Goal: Information Seeking & Learning: Learn about a topic

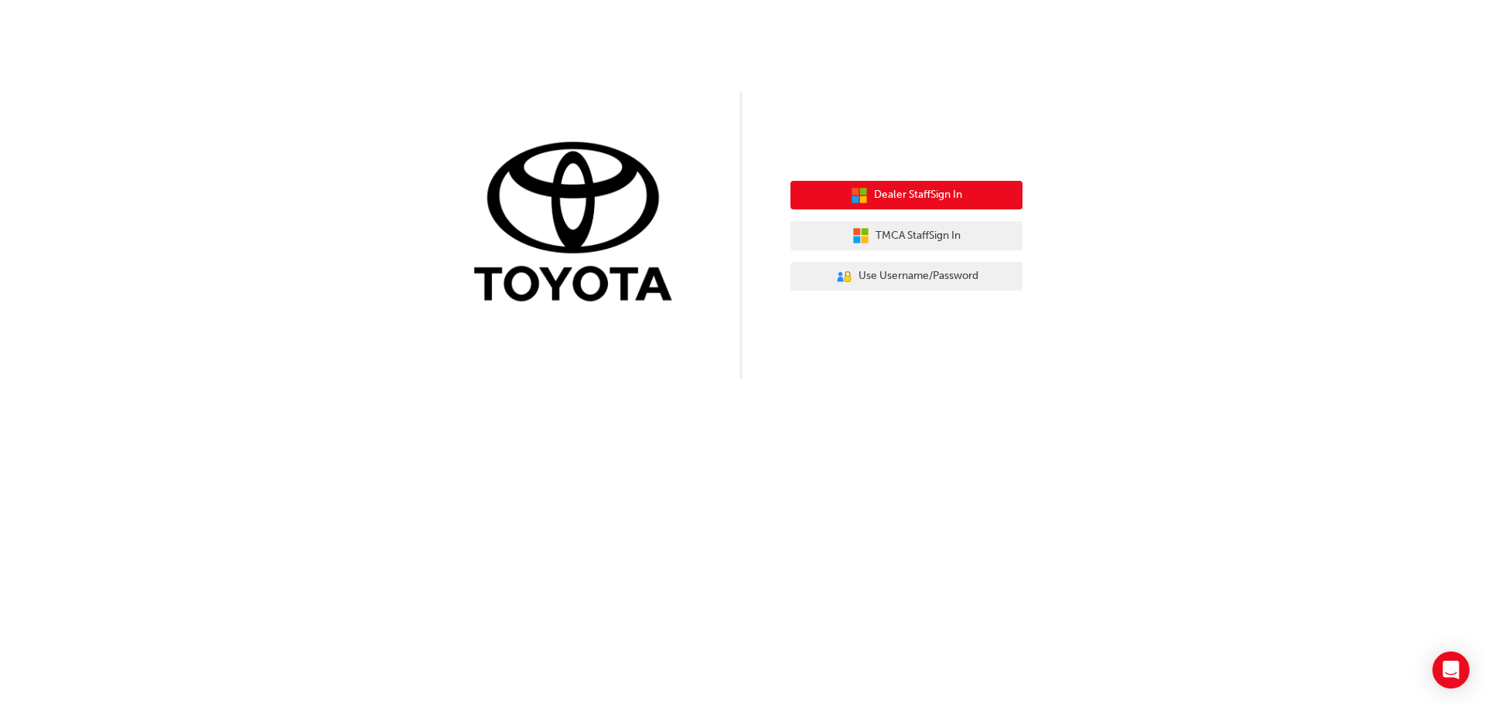
click at [936, 197] on span "Dealer Staff Sign In" at bounding box center [918, 195] width 88 height 18
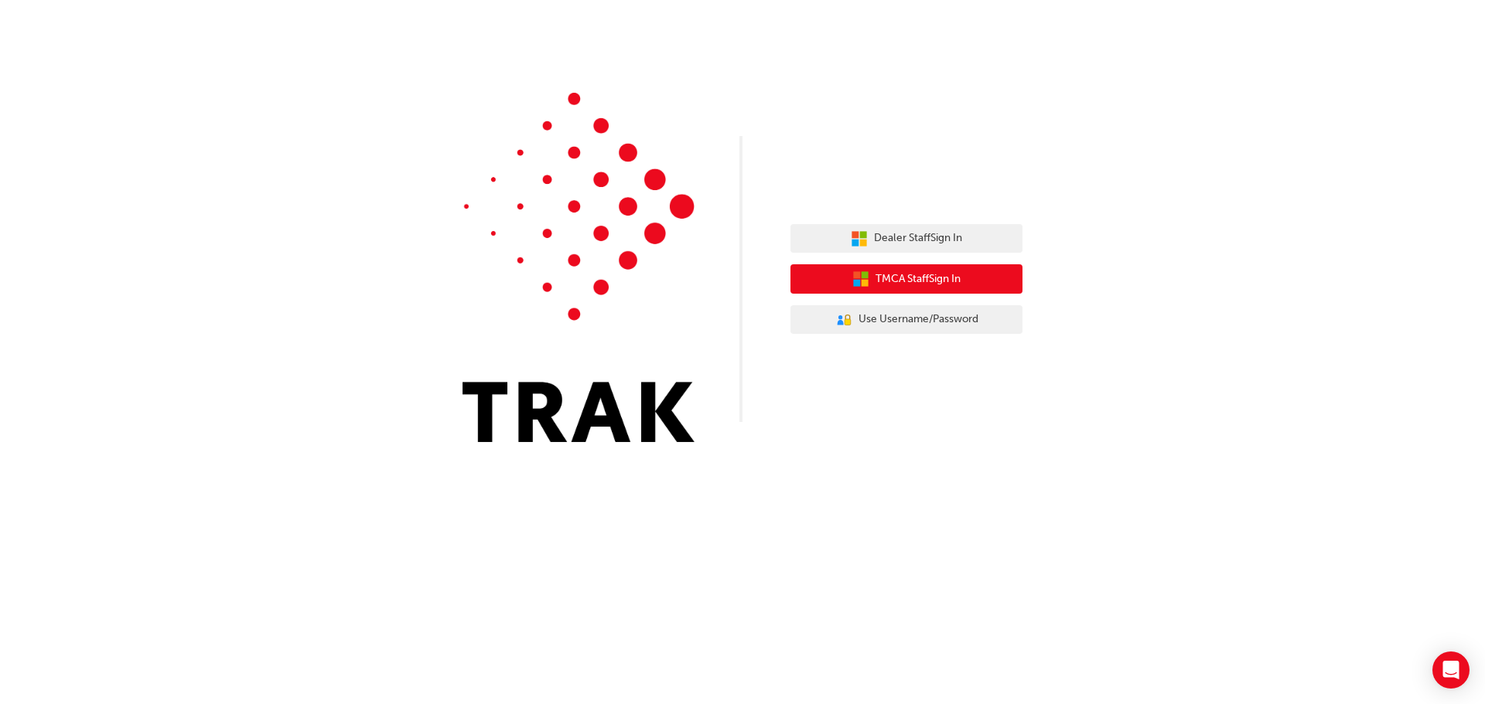
click at [899, 281] on span "TMCA Staff Sign In" at bounding box center [917, 280] width 85 height 18
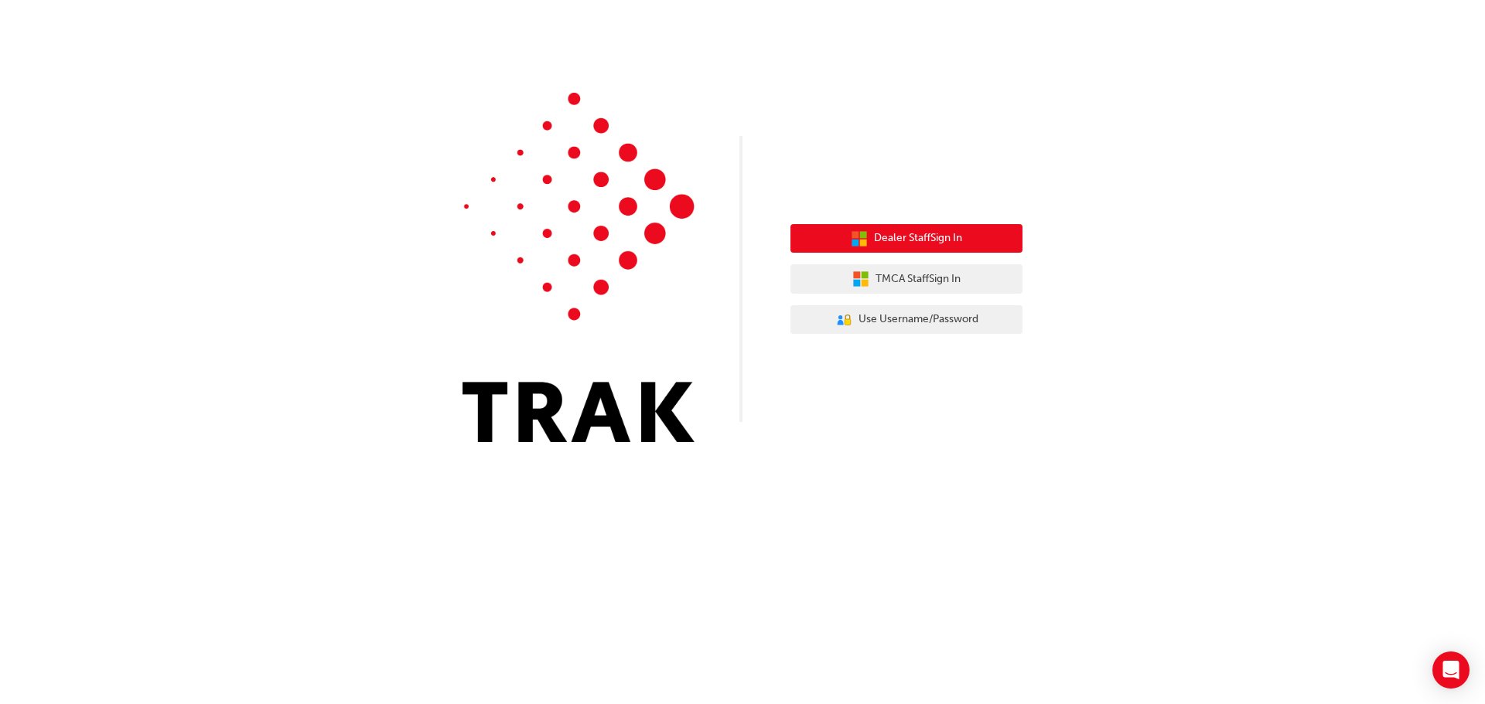
click at [853, 241] on icon "button" at bounding box center [854, 242] width 7 height 7
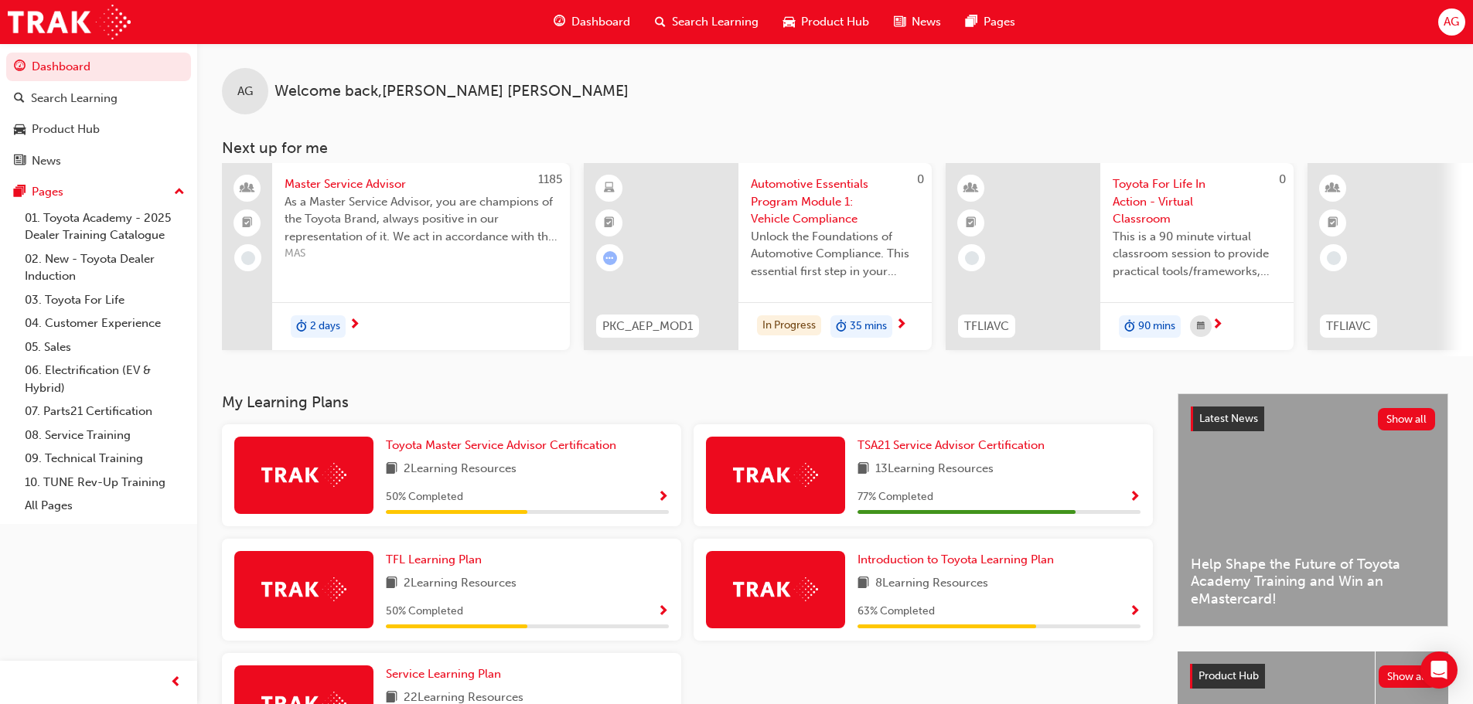
click at [739, 22] on span "Search Learning" at bounding box center [715, 22] width 87 height 18
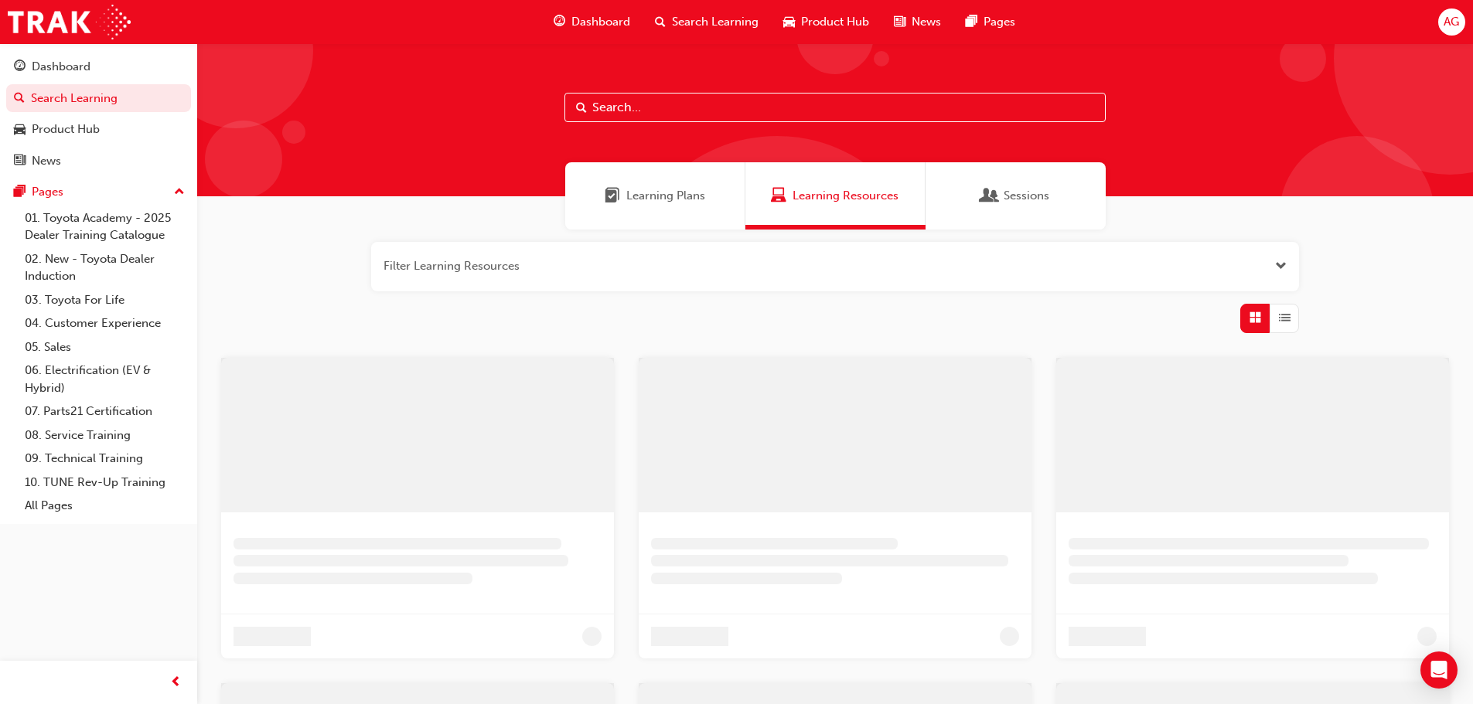
click at [762, 118] on input "text" at bounding box center [834, 107] width 541 height 29
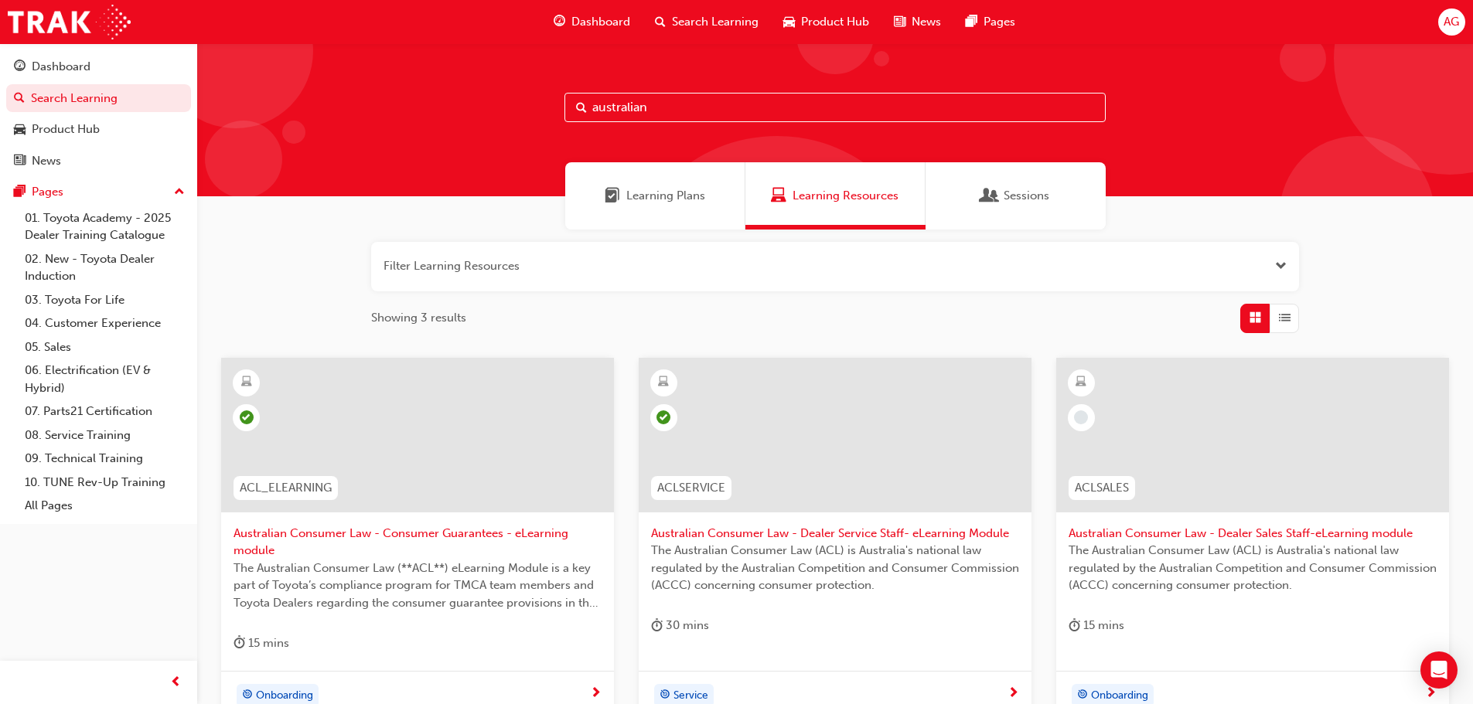
type input "australian"
click at [1300, 530] on span "Australian Consumer Law - Dealer Sales Staff-eLearning module" at bounding box center [1253, 534] width 368 height 18
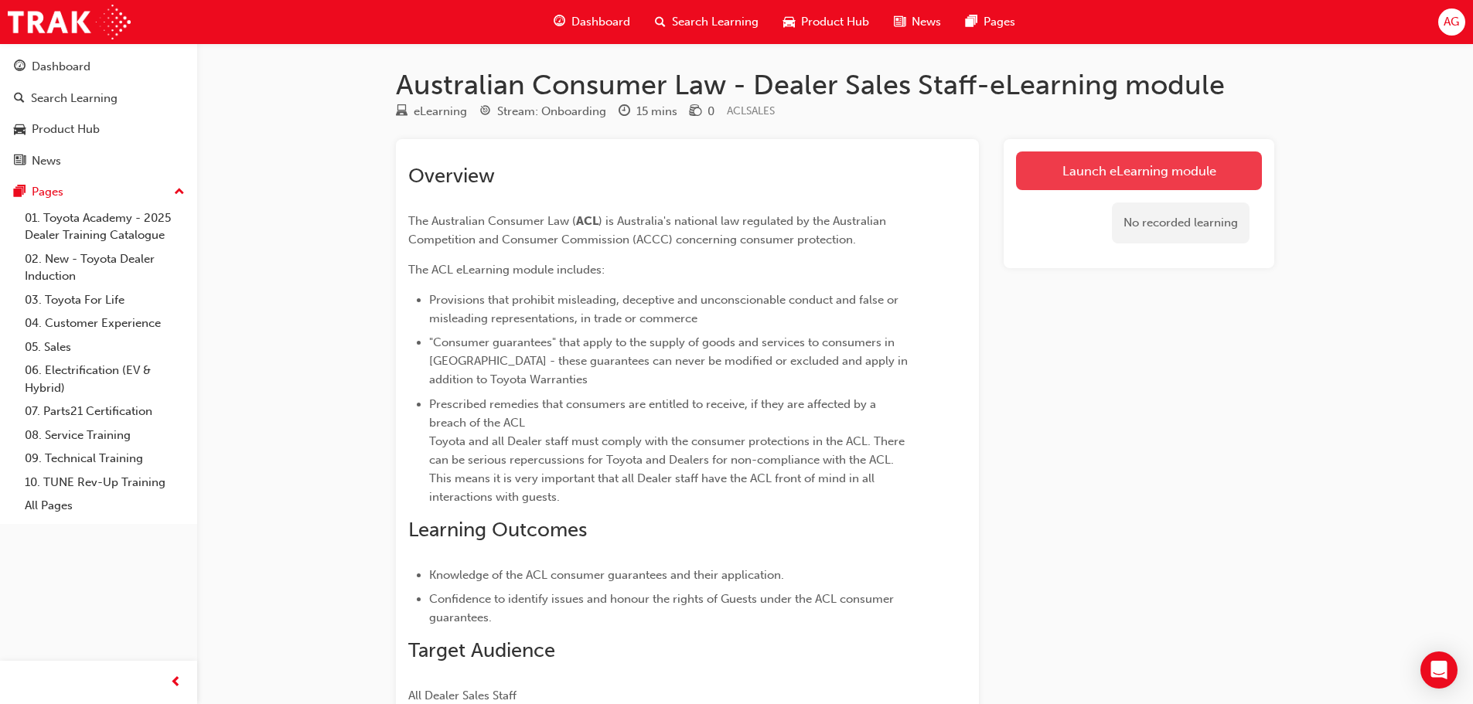
click at [1108, 179] on link "Launch eLearning module" at bounding box center [1139, 171] width 246 height 39
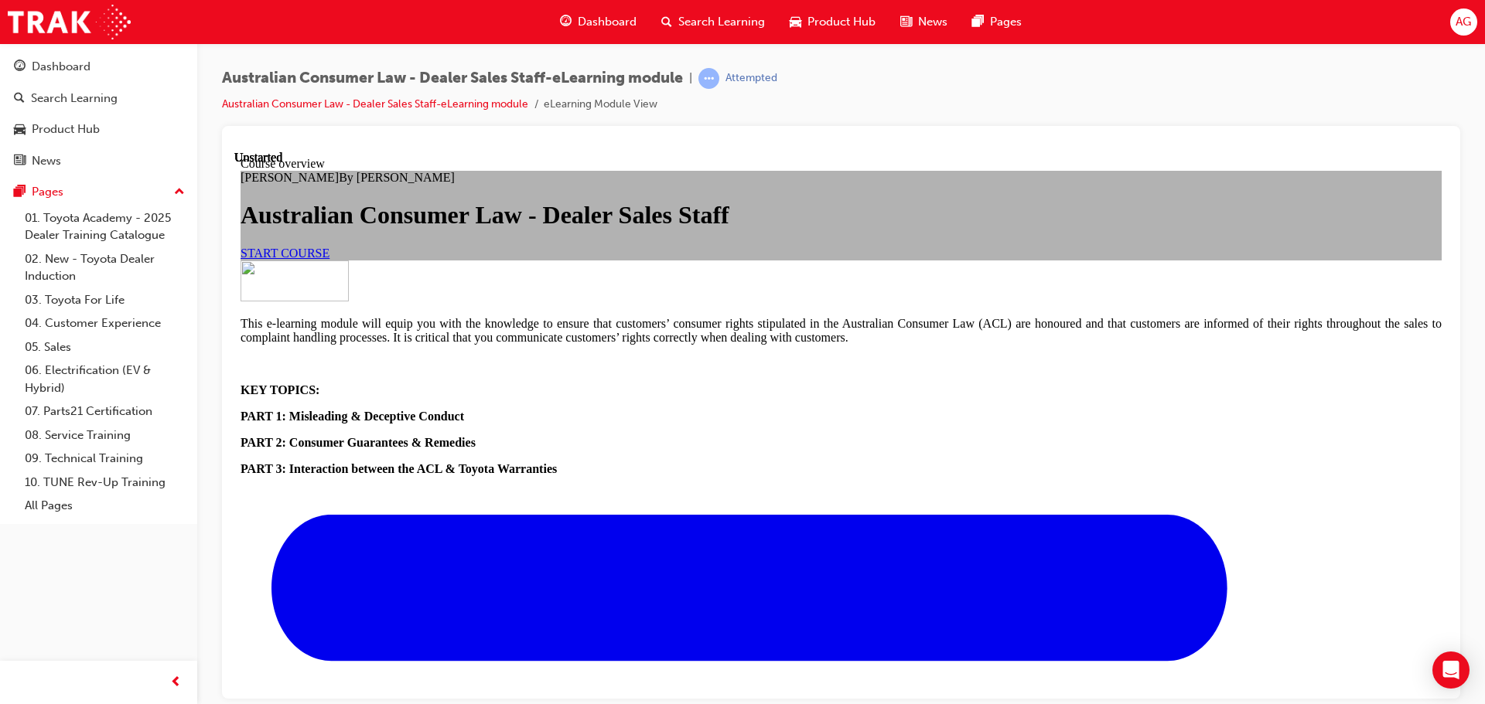
scroll to position [567, 0]
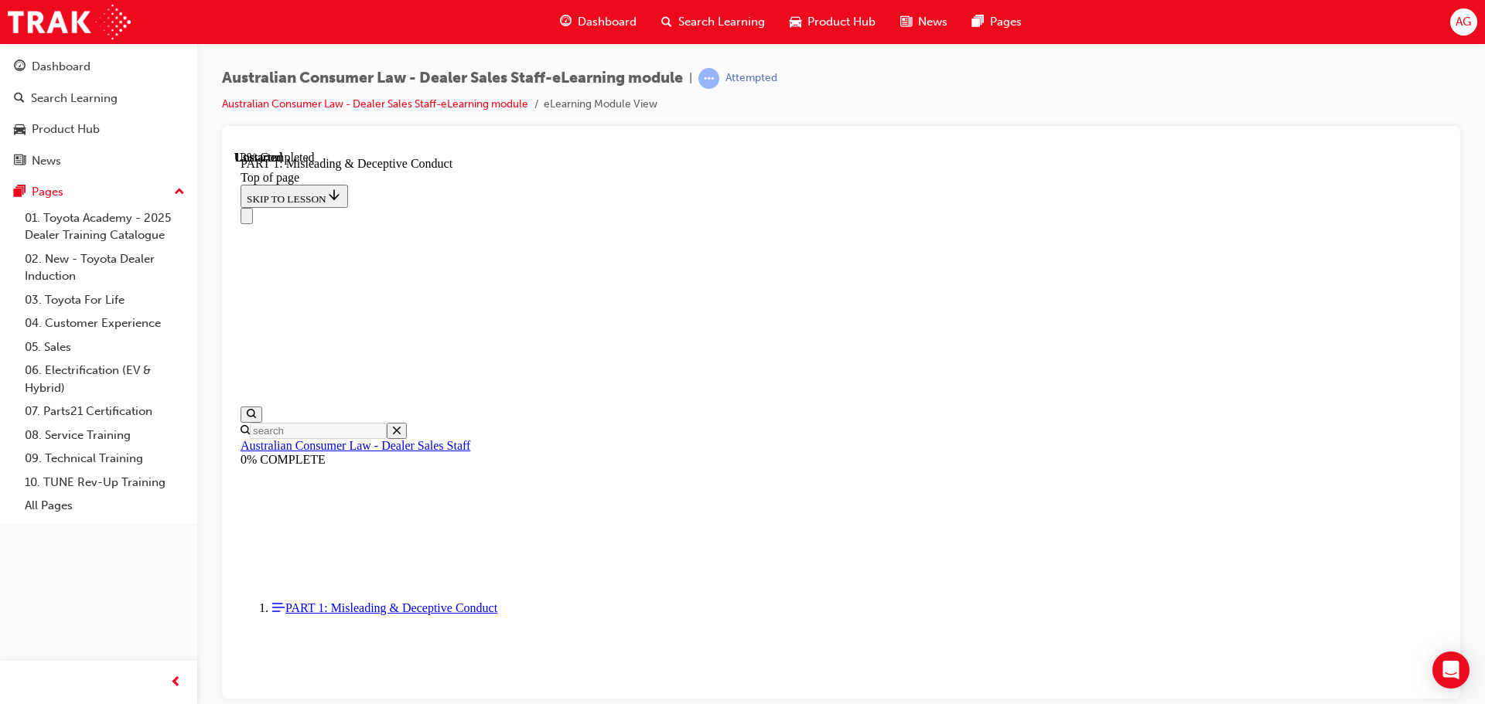
scroll to position [924, 0]
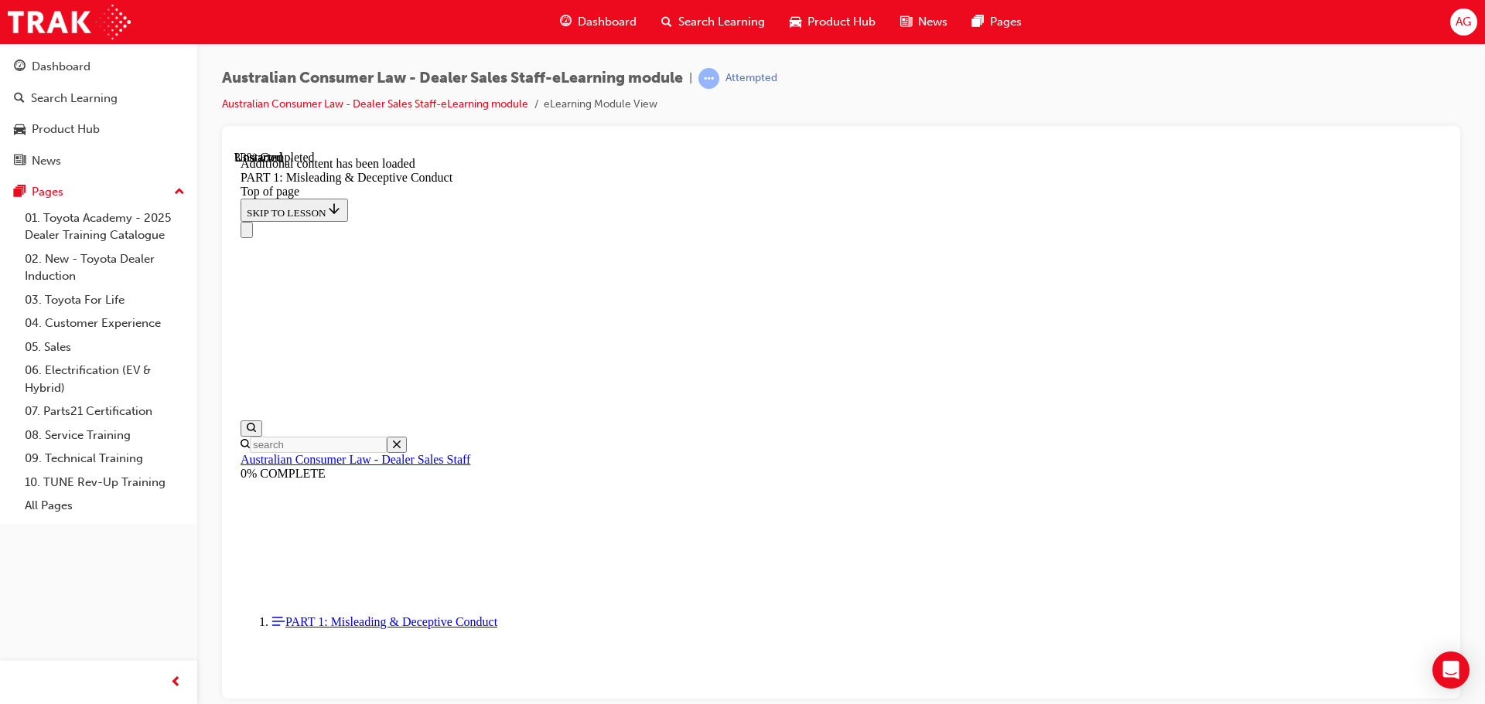
scroll to position [1858, 0]
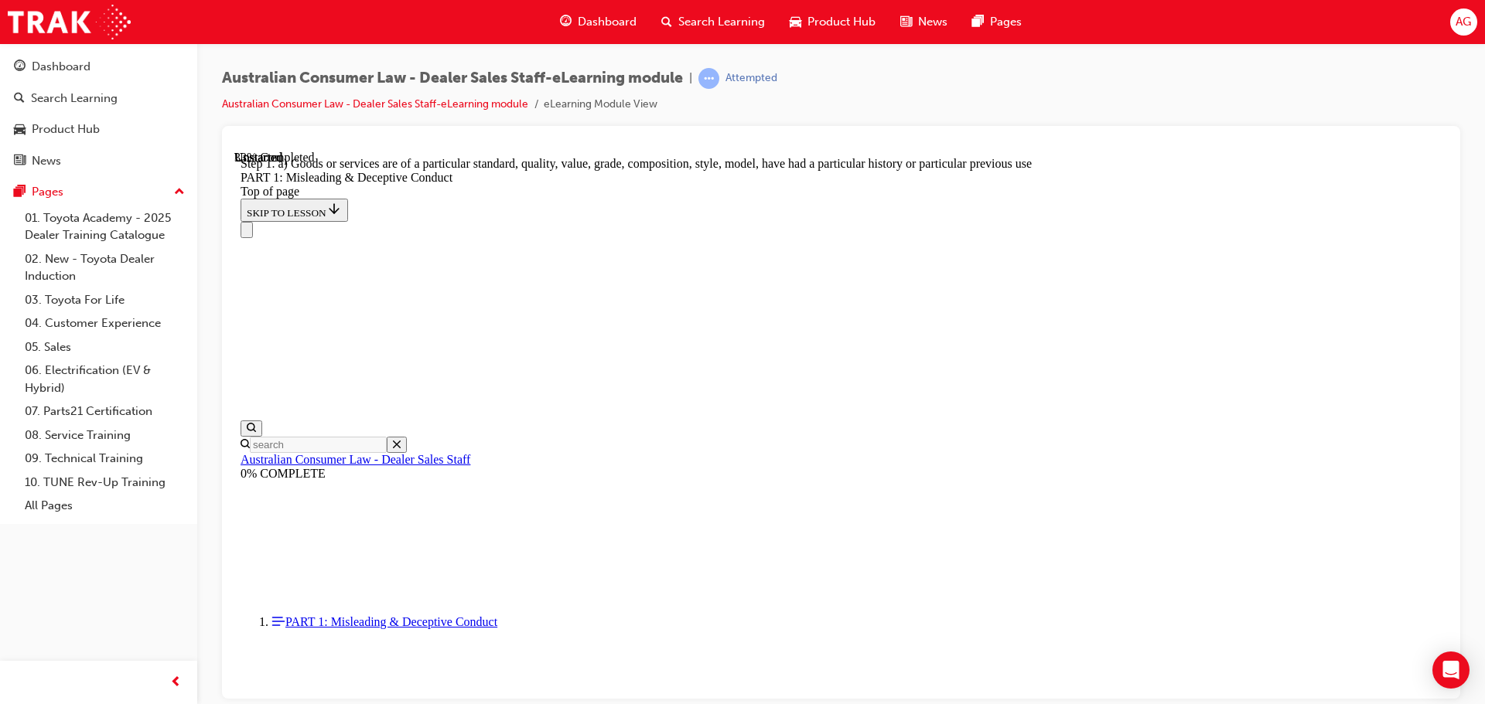
scroll to position [1778, 0]
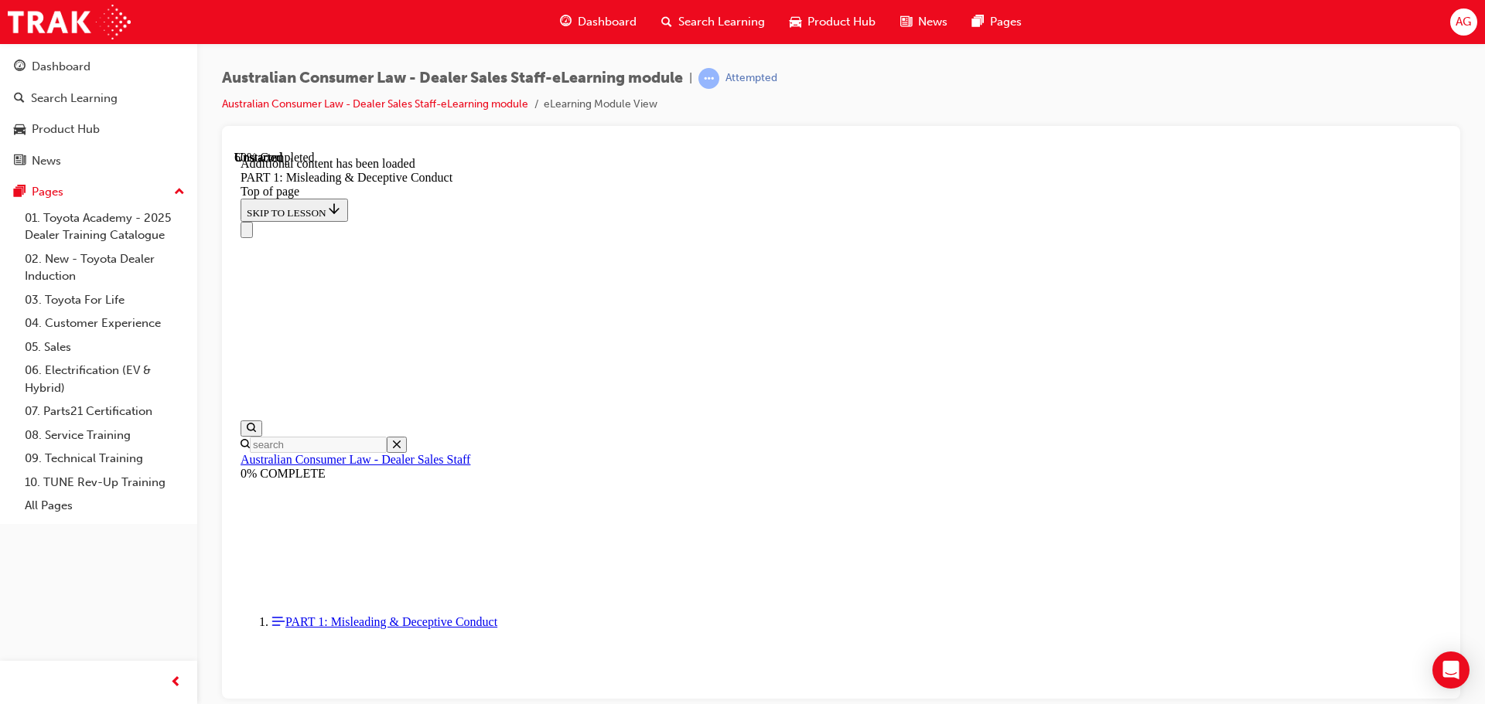
scroll to position [3051, 0]
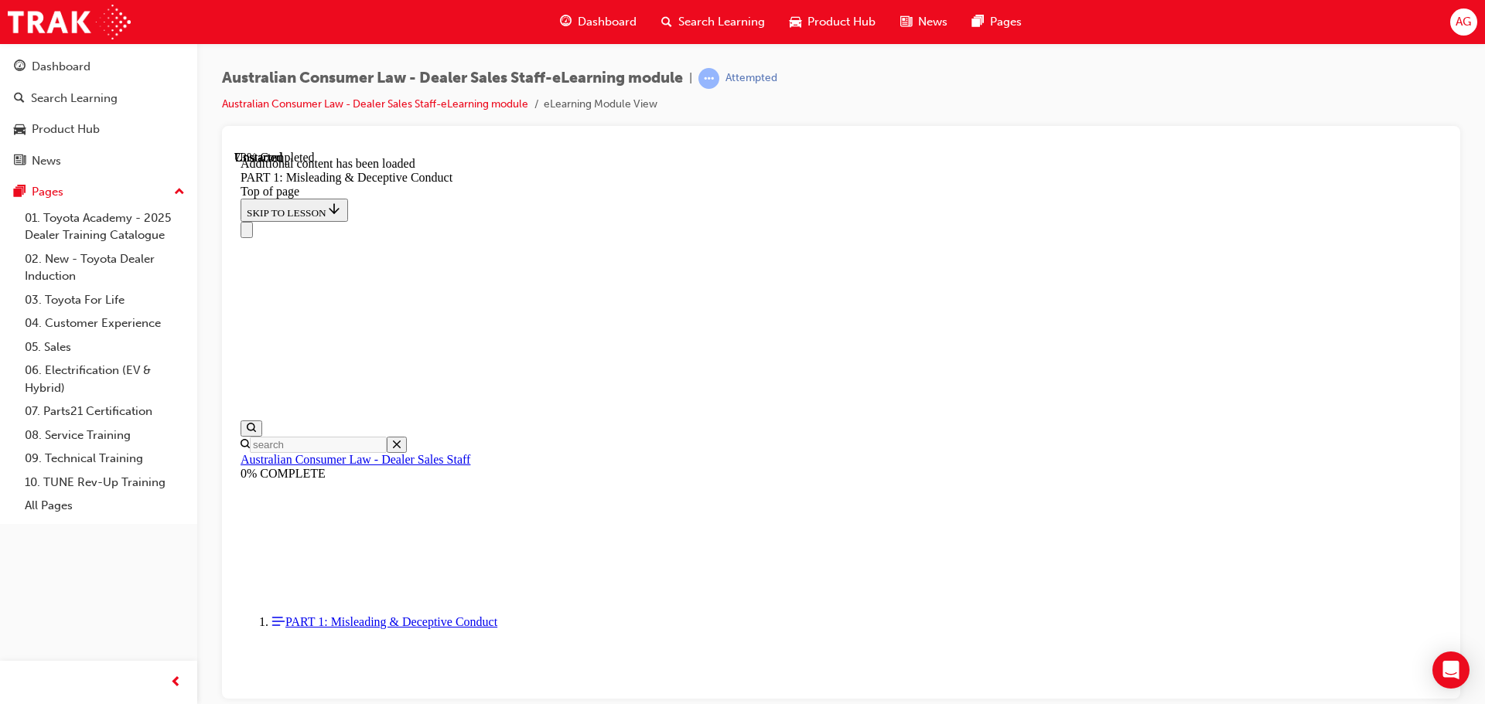
scroll to position [3778, 0]
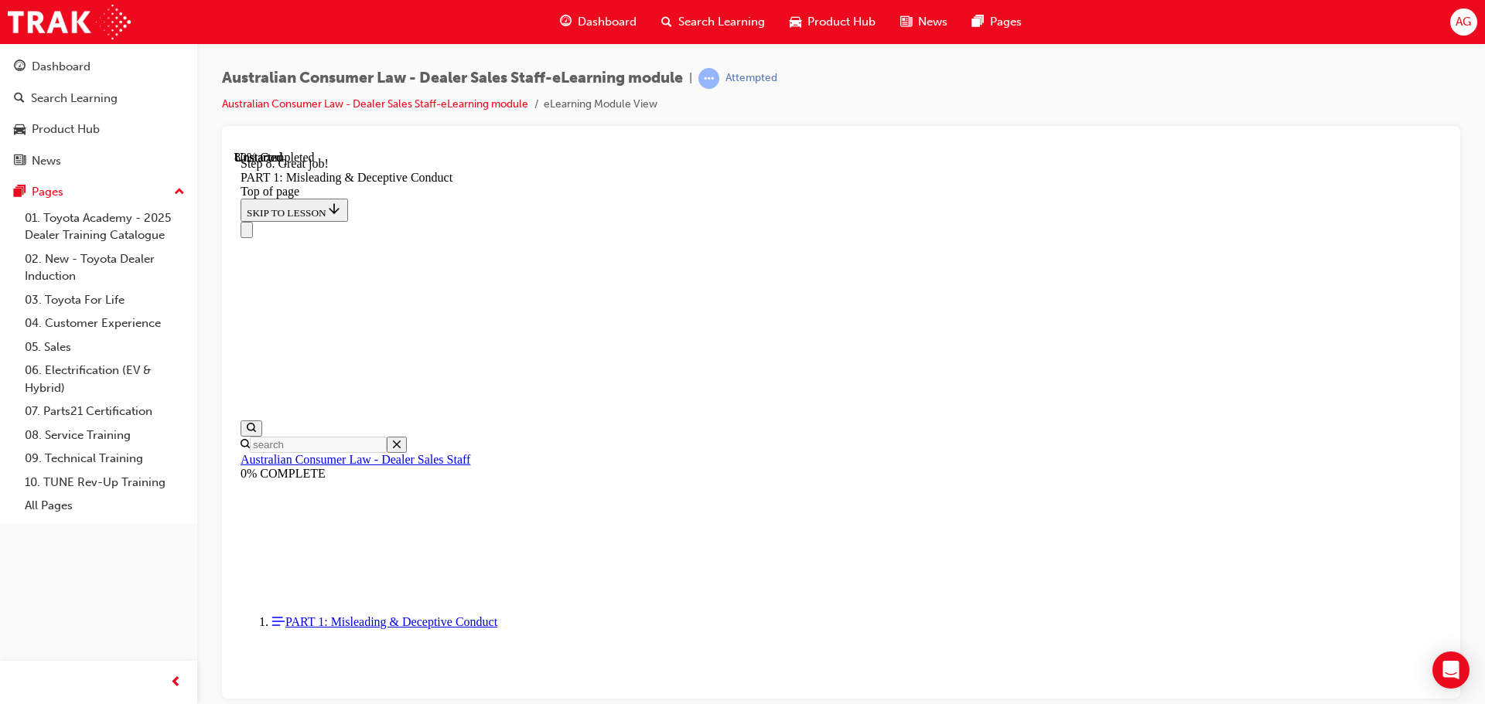
scroll to position [3778, 0]
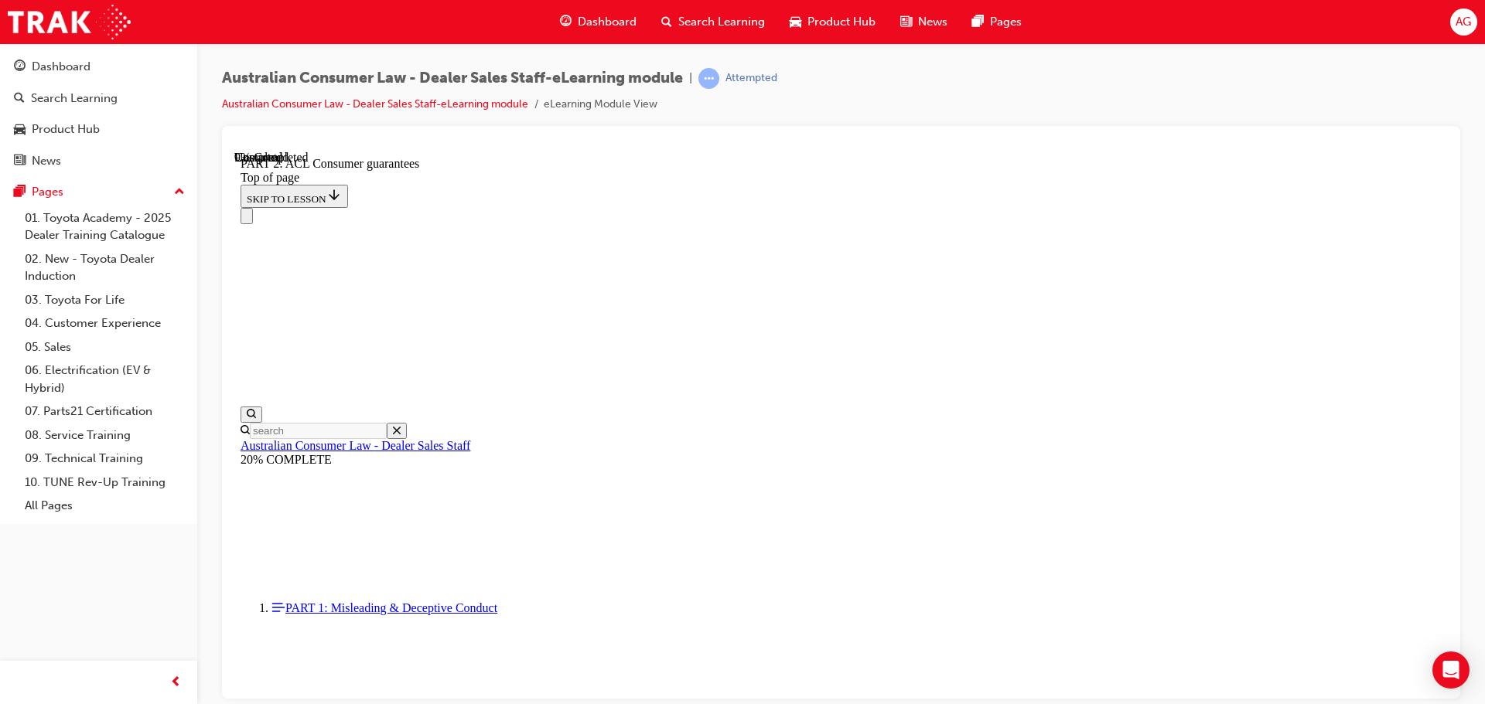
scroll to position [2552, 0]
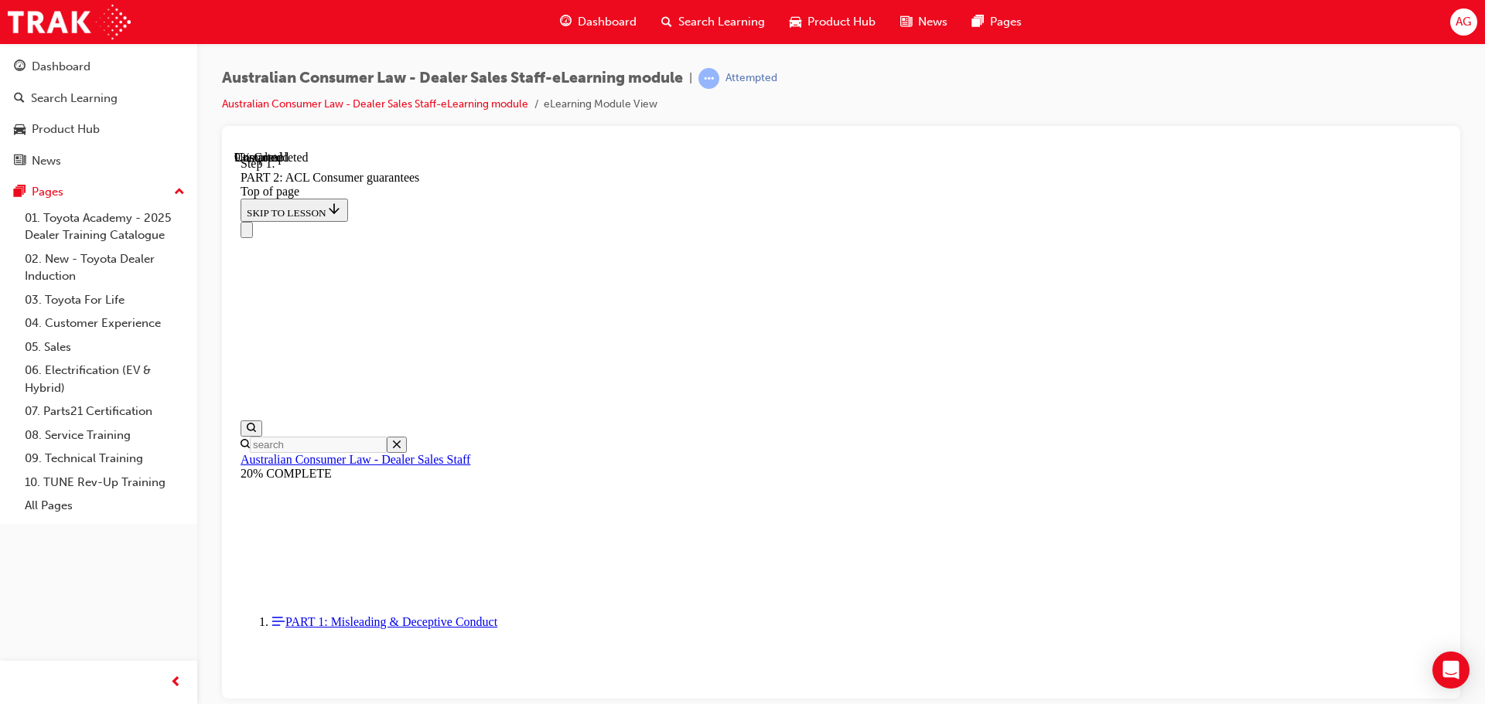
scroll to position [2507, 0]
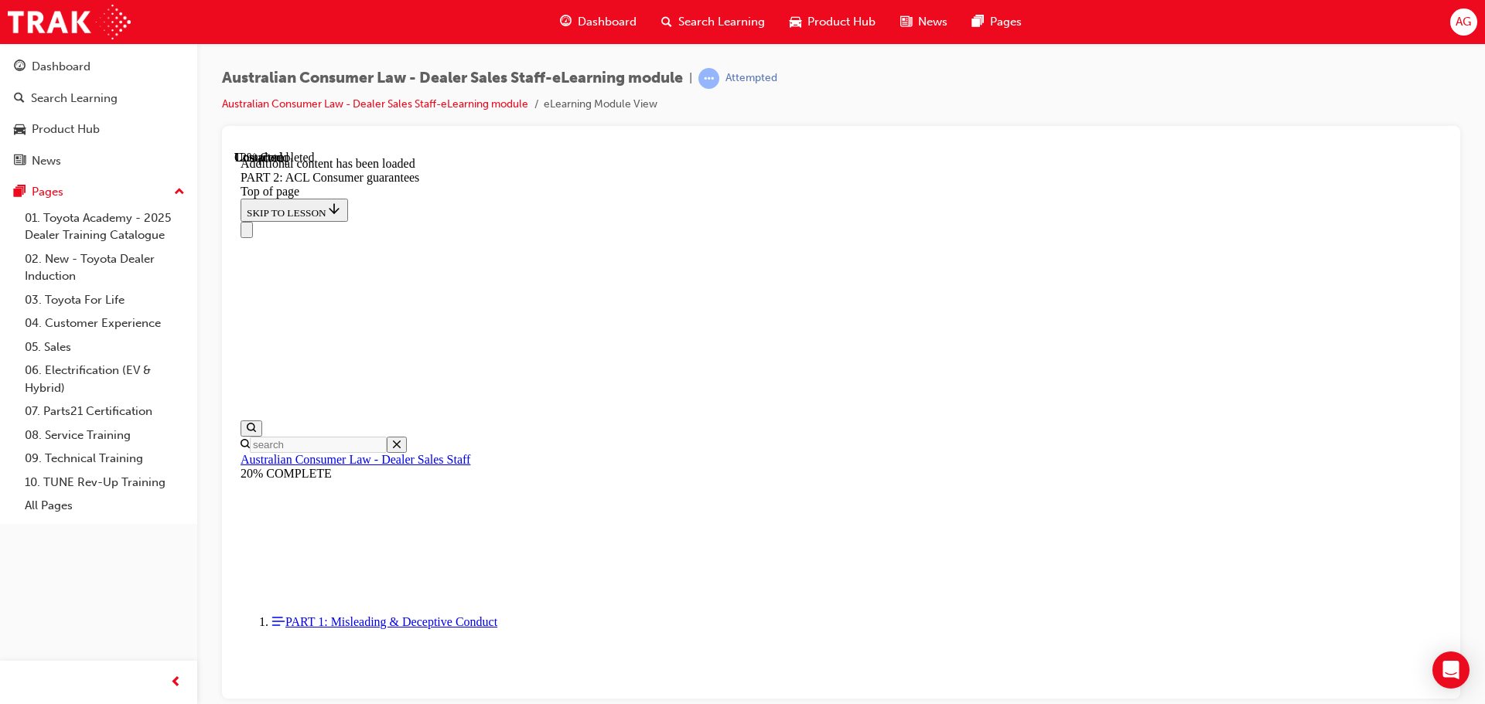
scroll to position [2924, 0]
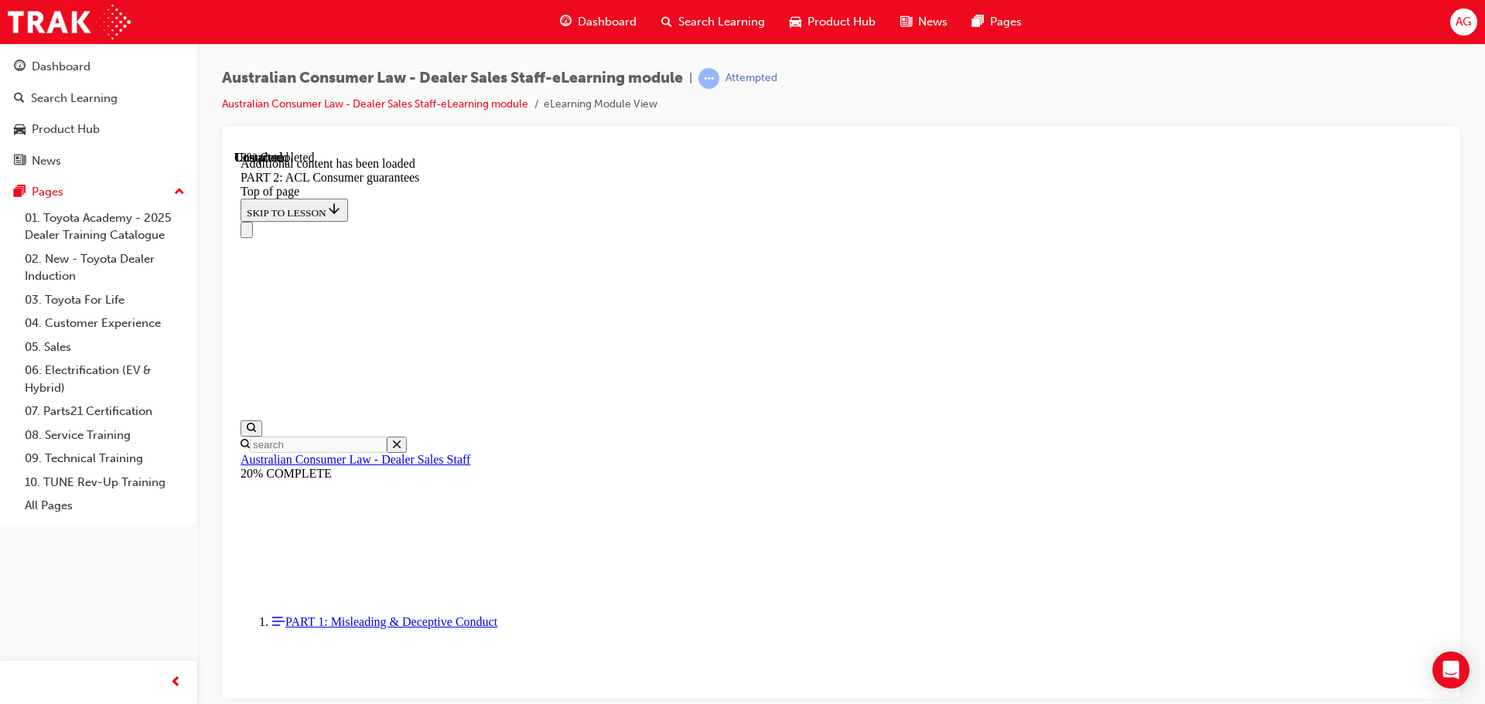
scroll to position [3651, 0]
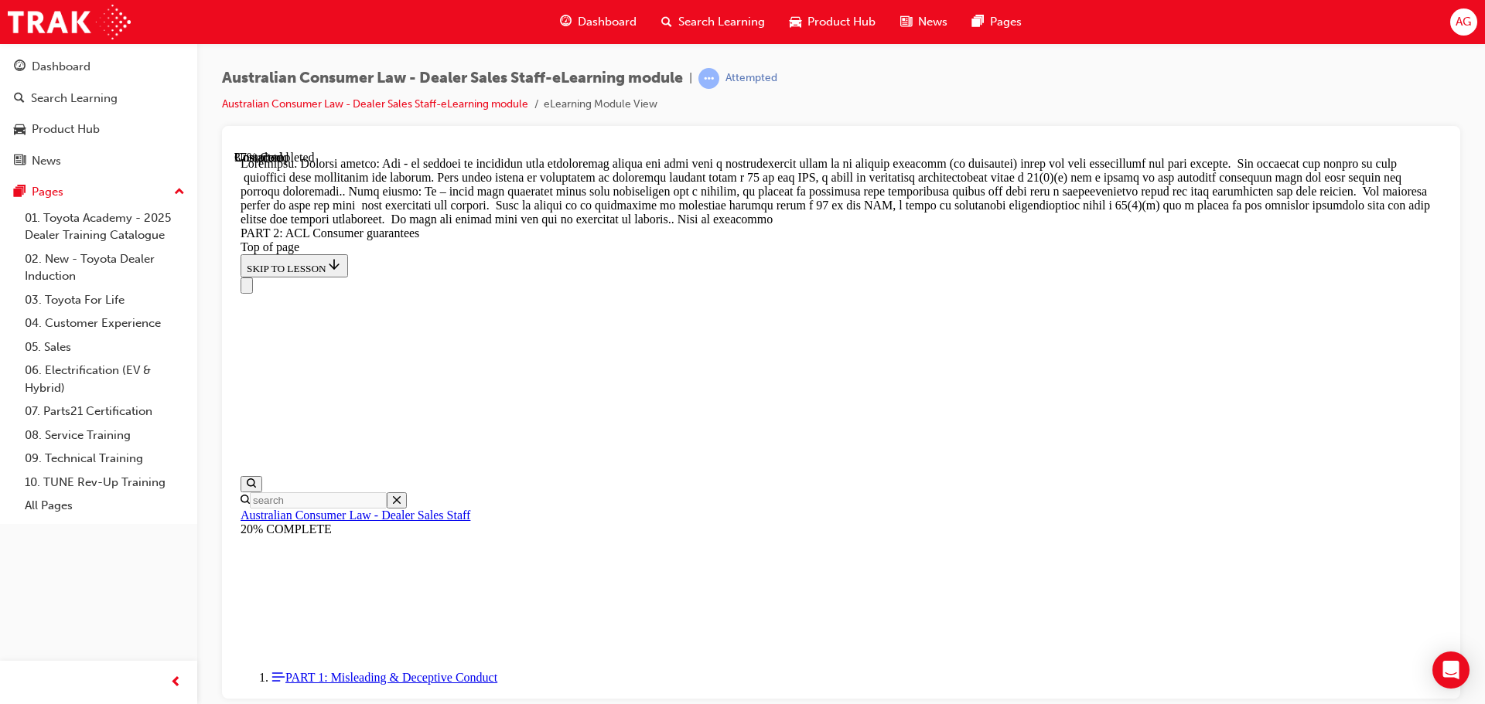
scroll to position [7064, 0]
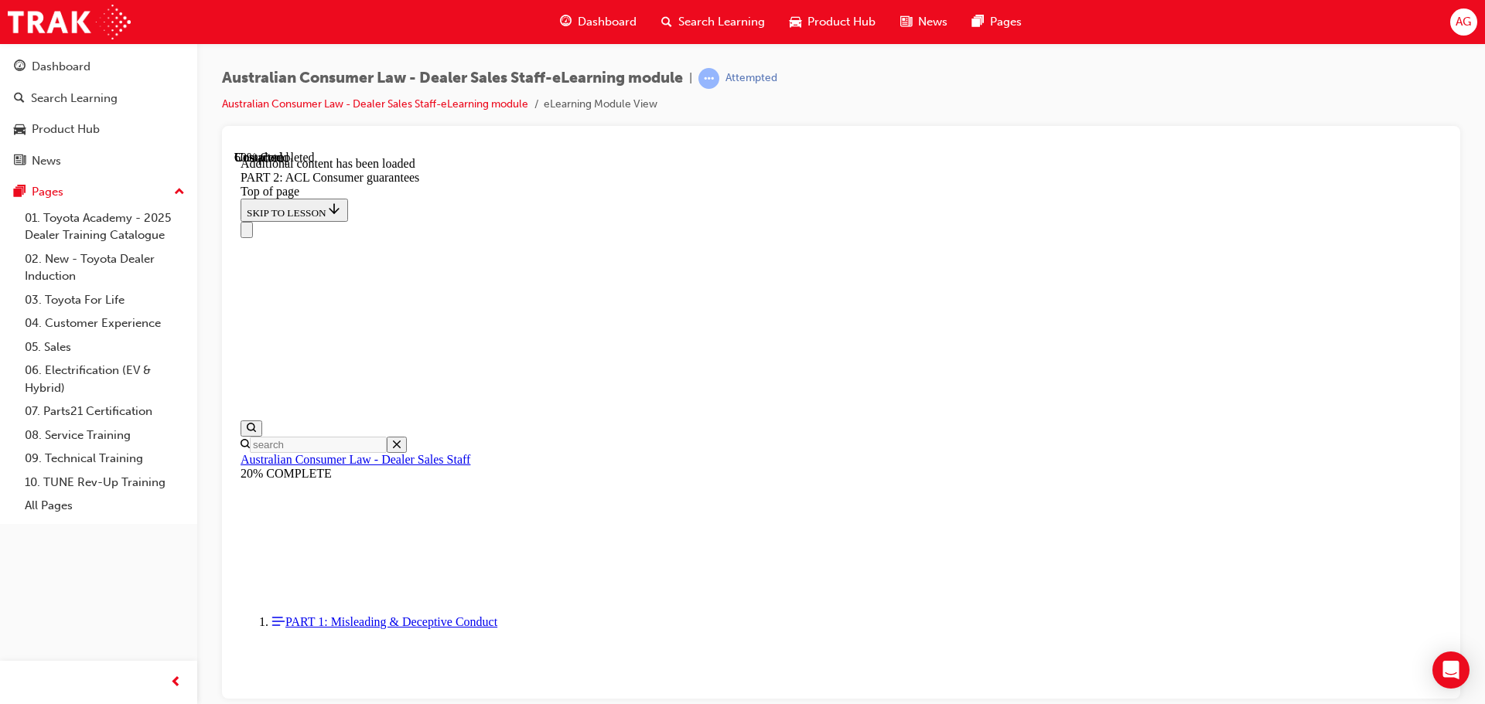
scroll to position [9613, 0]
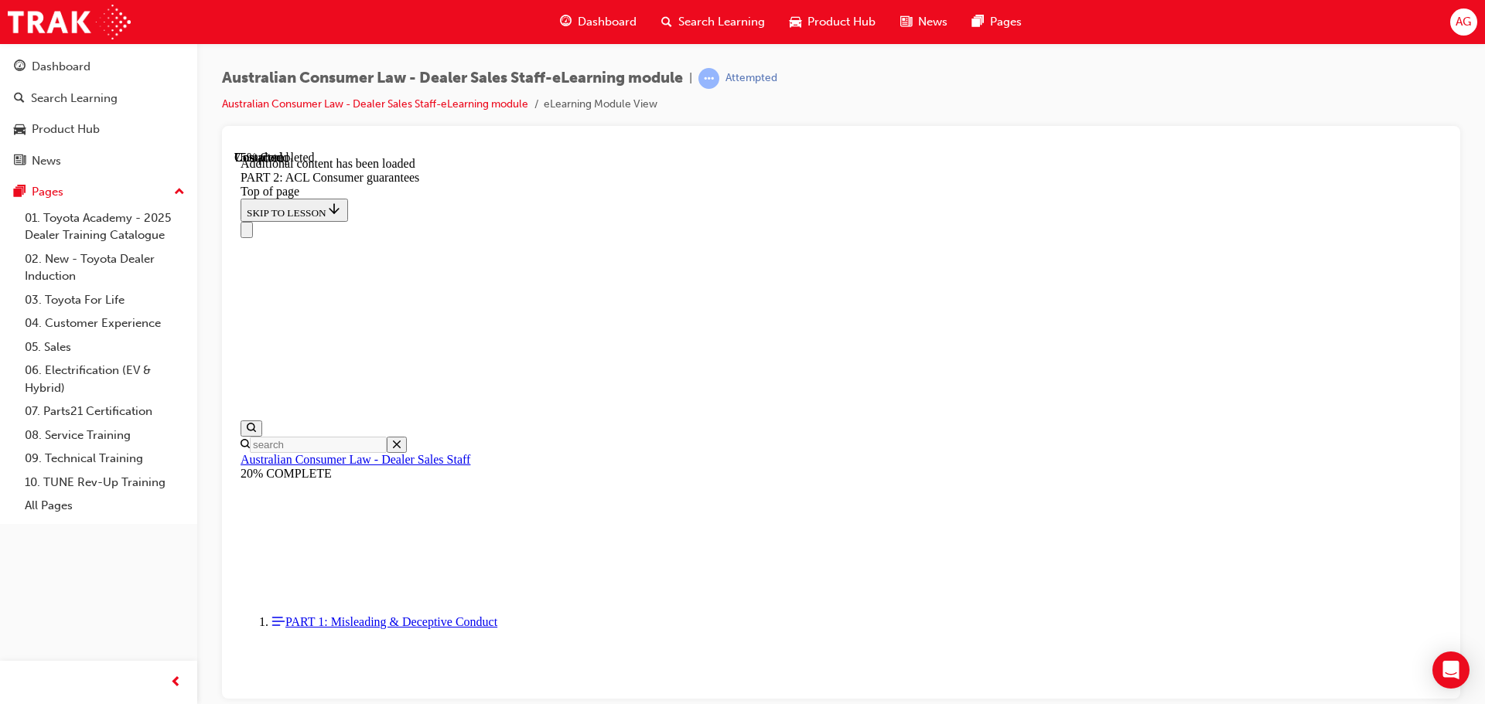
scroll to position [13129, 0]
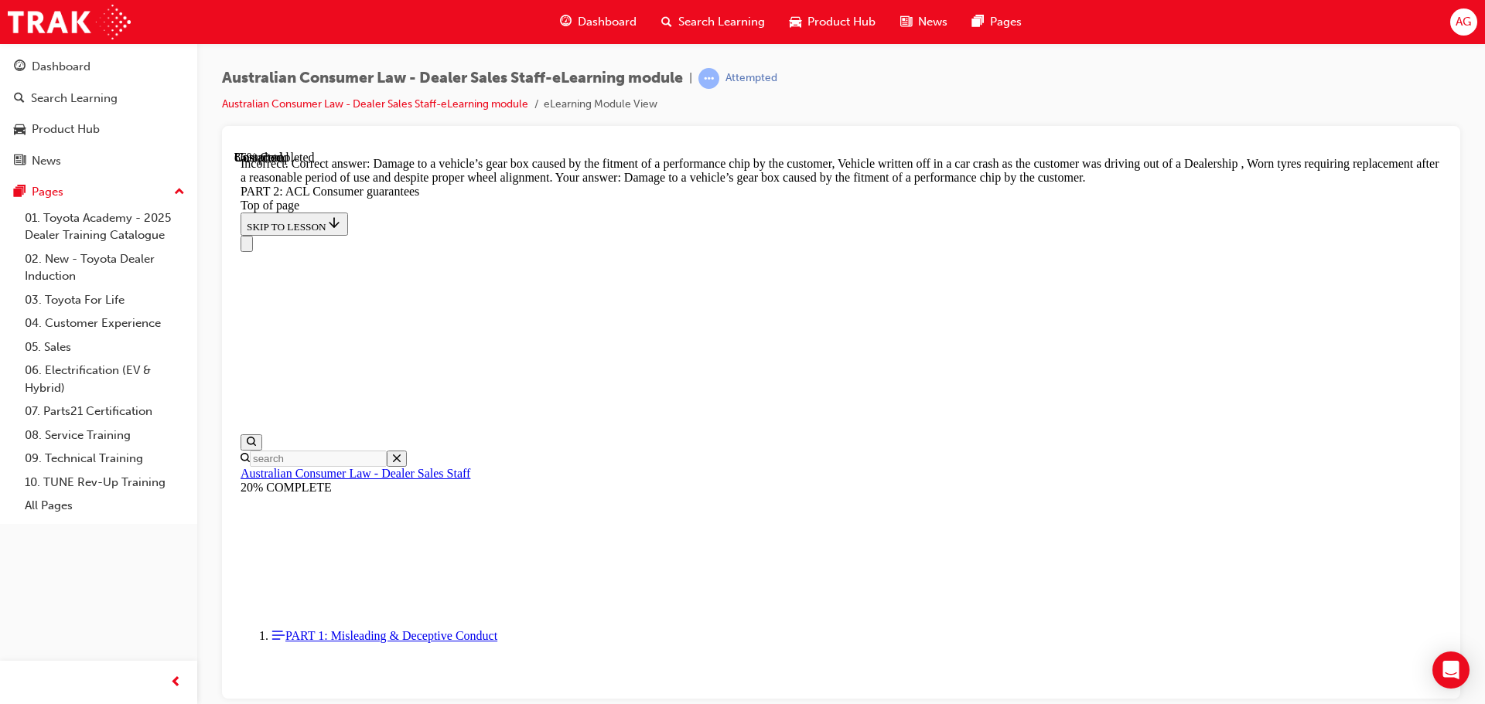
scroll to position [15409, 0]
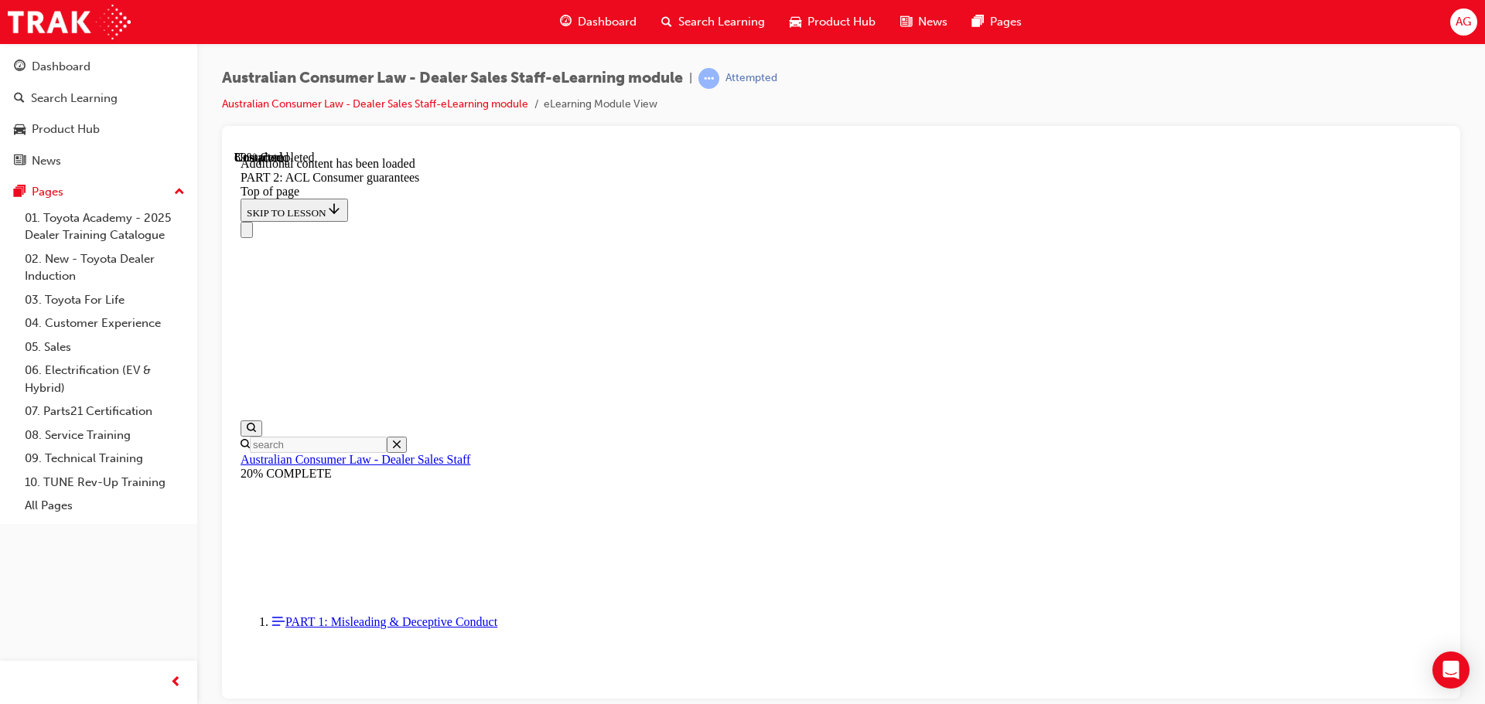
scroll to position [16808, 0]
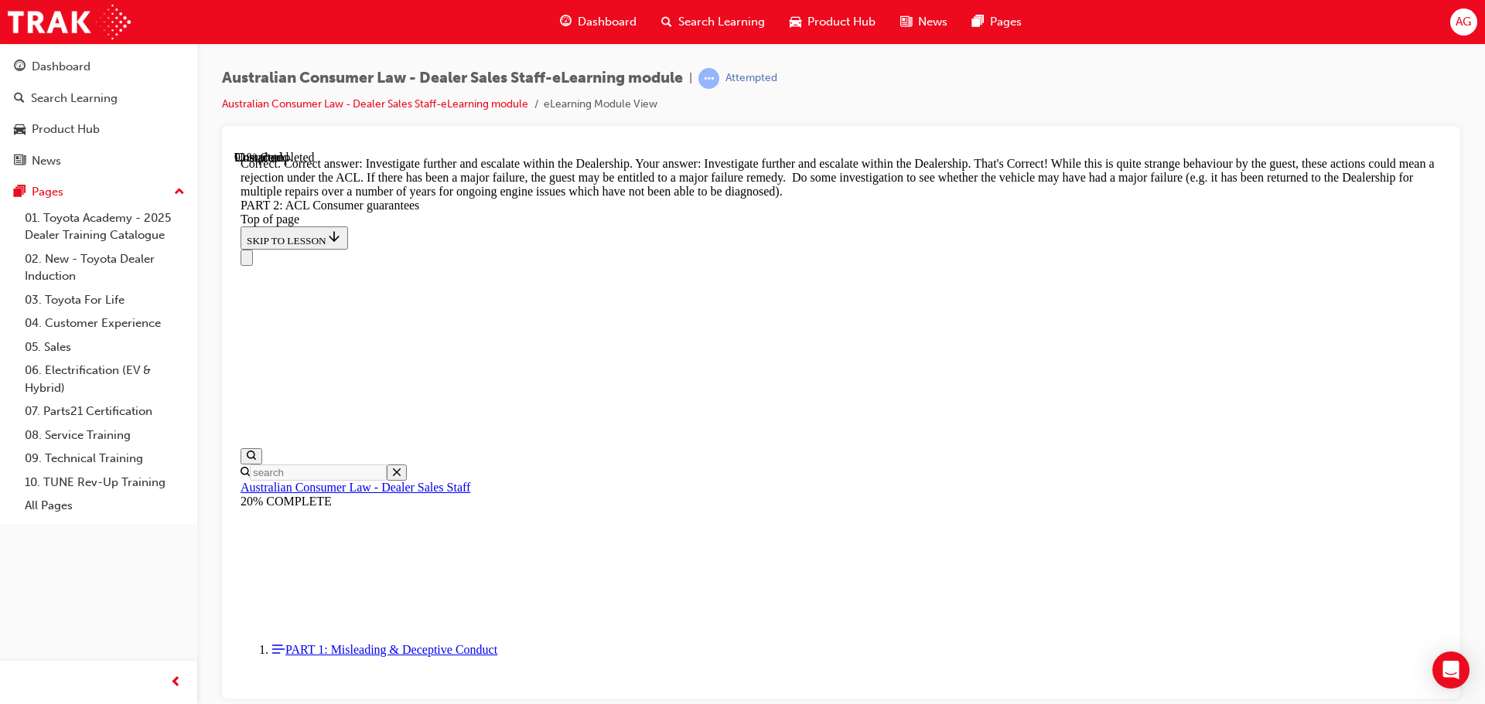
scroll to position [17195, 0]
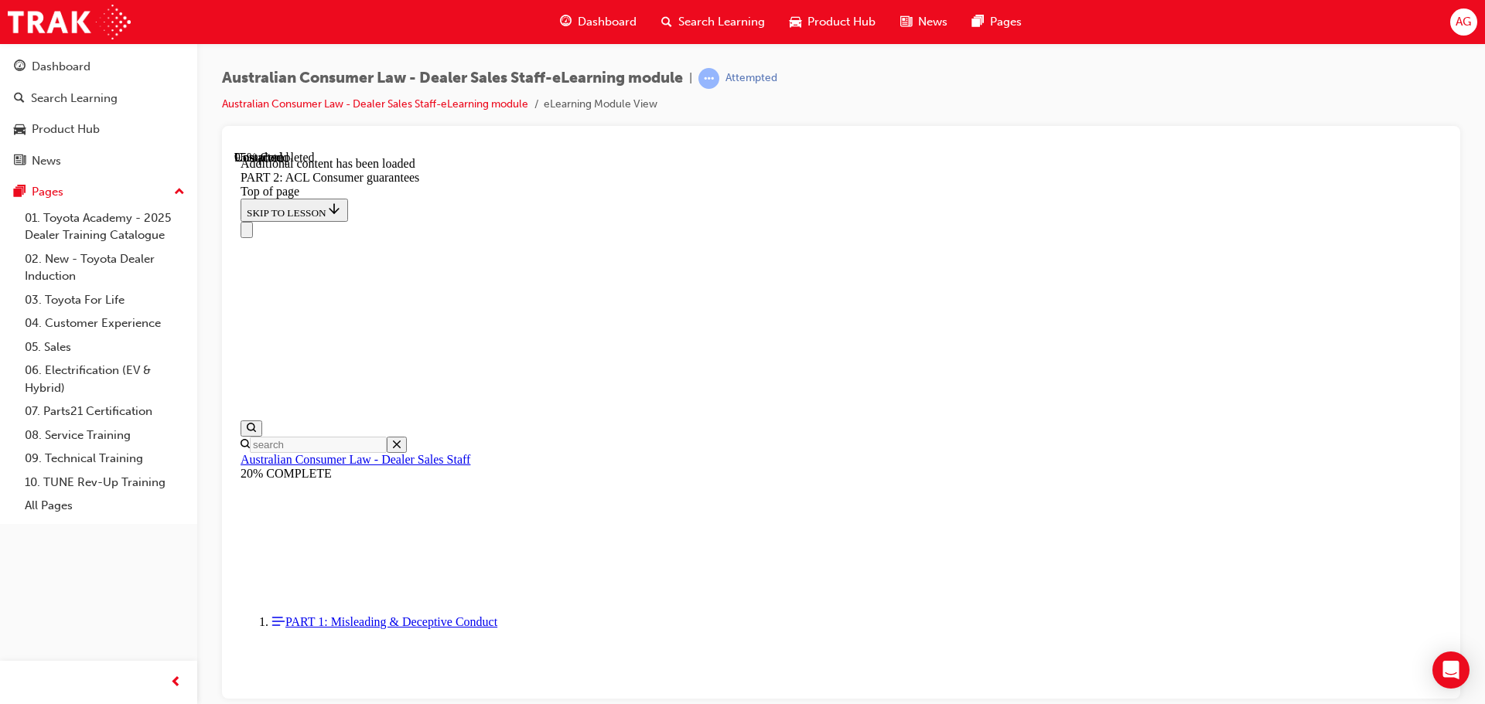
scroll to position [18485, 0]
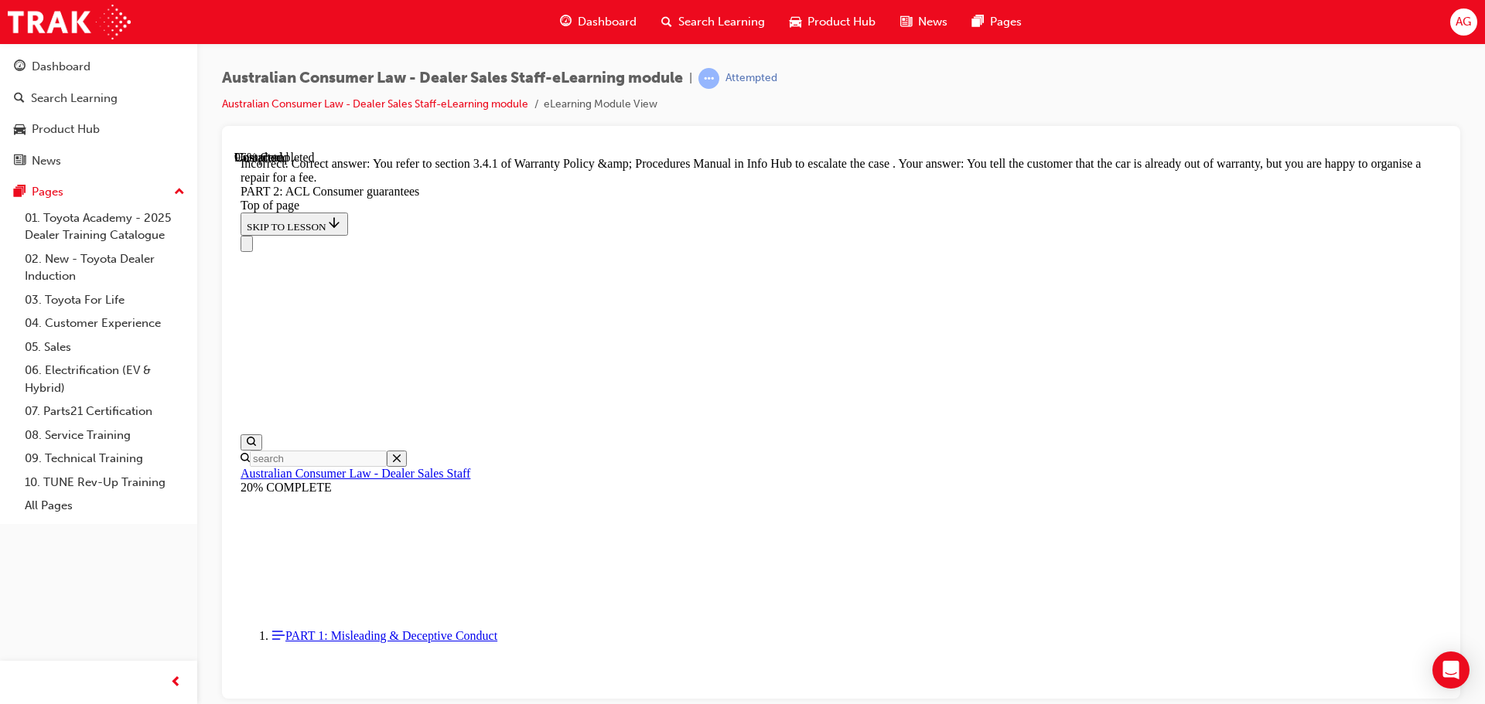
scroll to position [18640, 0]
drag, startPoint x: 924, startPoint y: 423, endPoint x: 937, endPoint y: 422, distance: 13.2
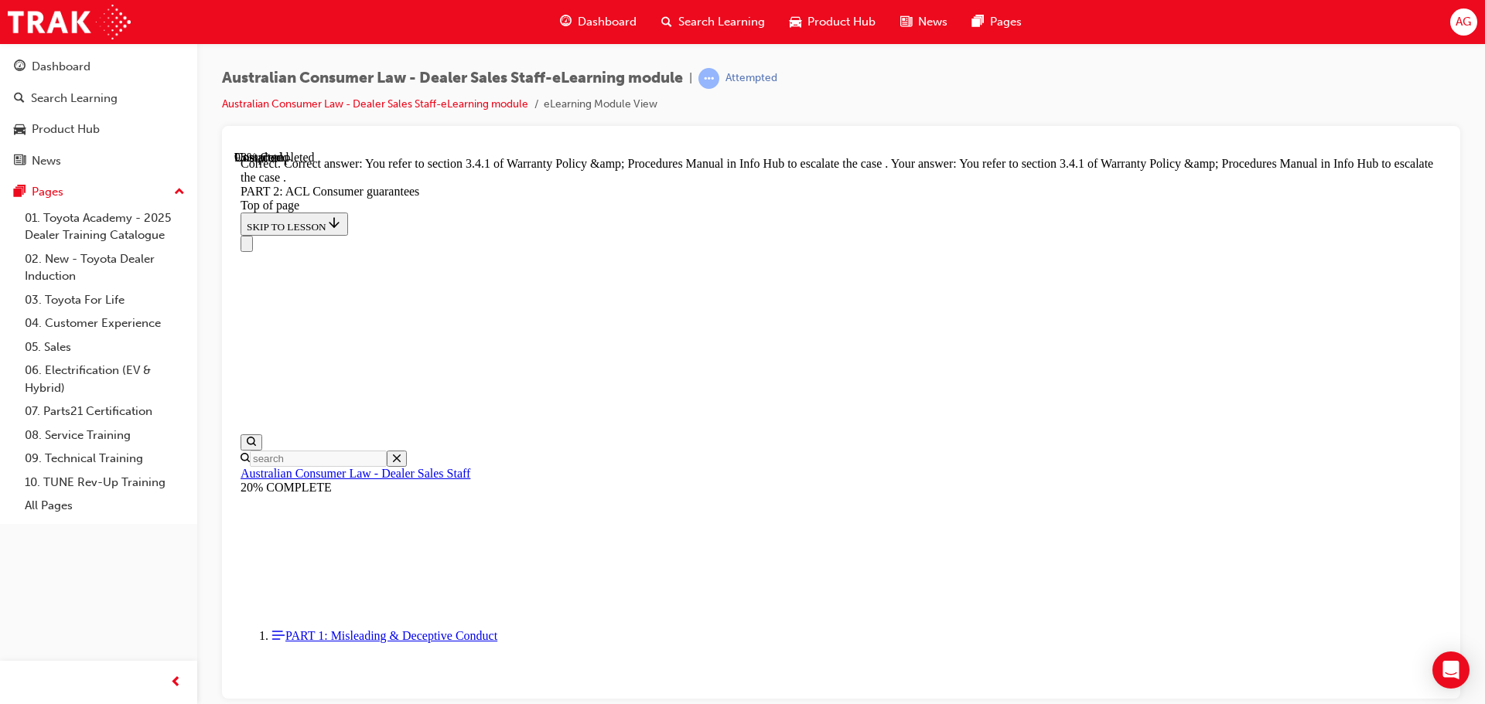
scroll to position [19430, 0]
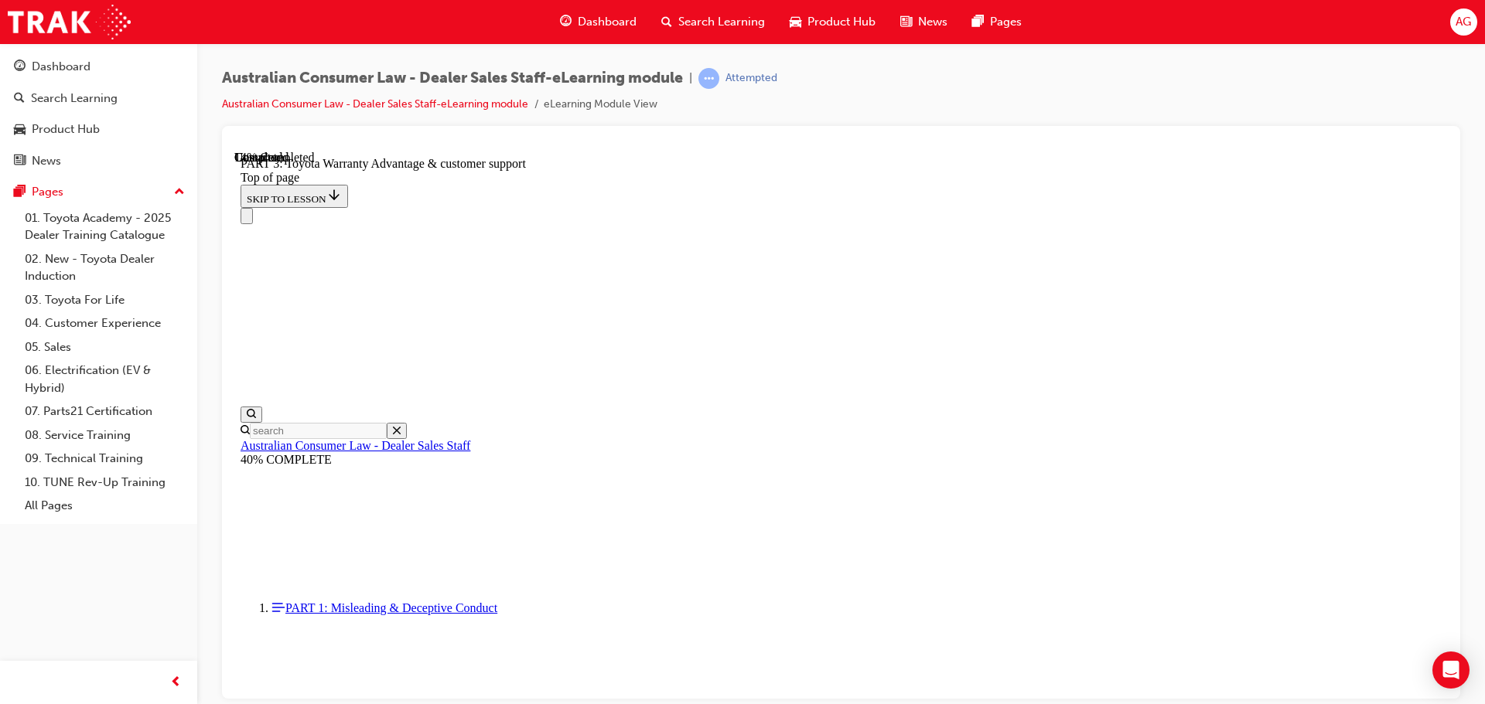
scroll to position [976, 0]
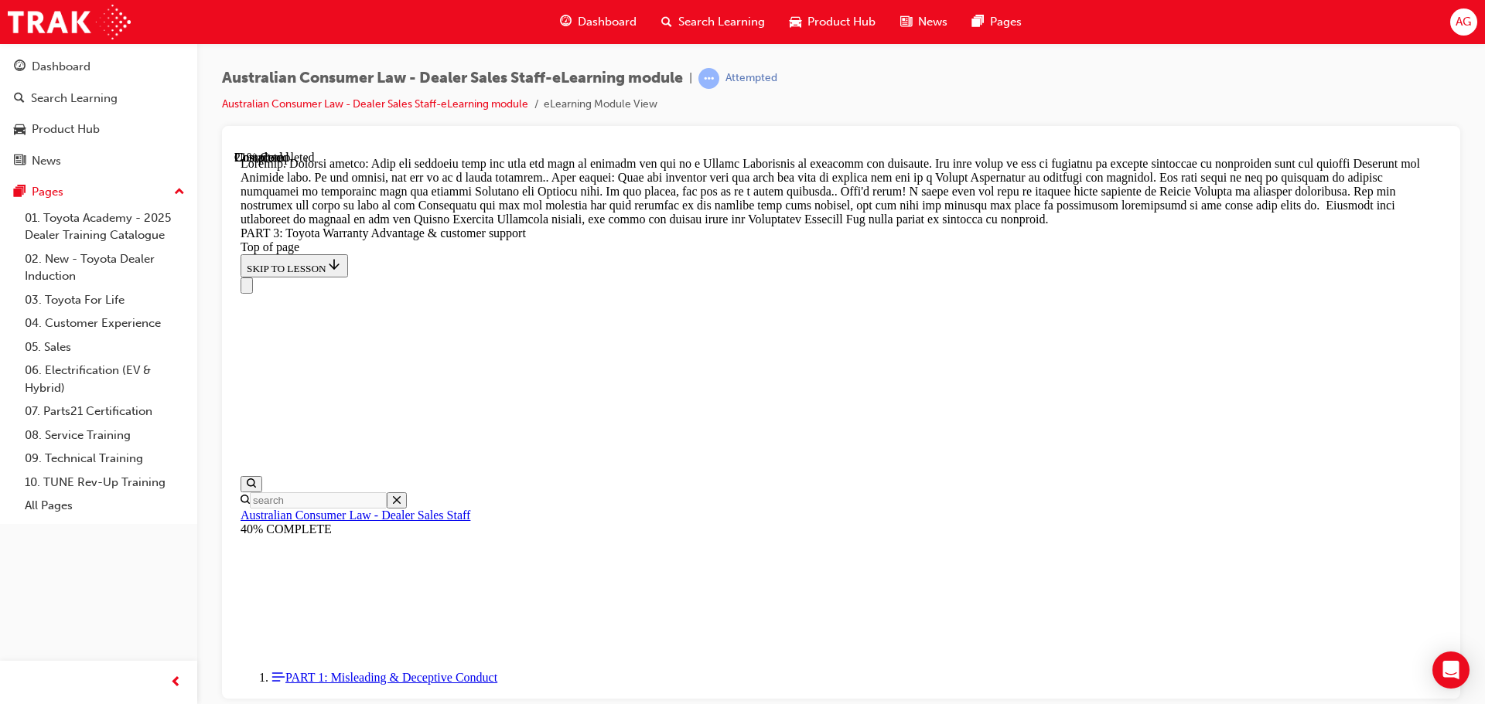
scroll to position [1362, 0]
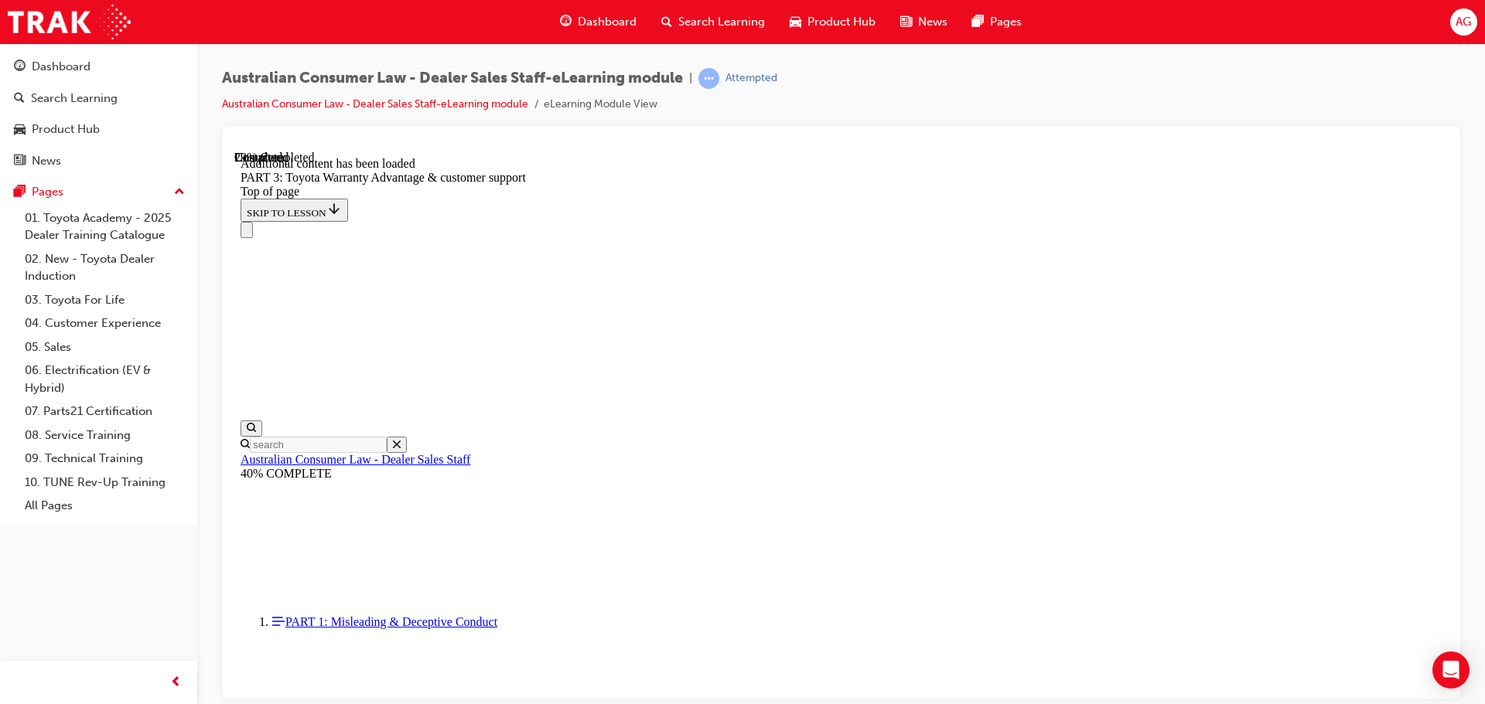
scroll to position [1805, 0]
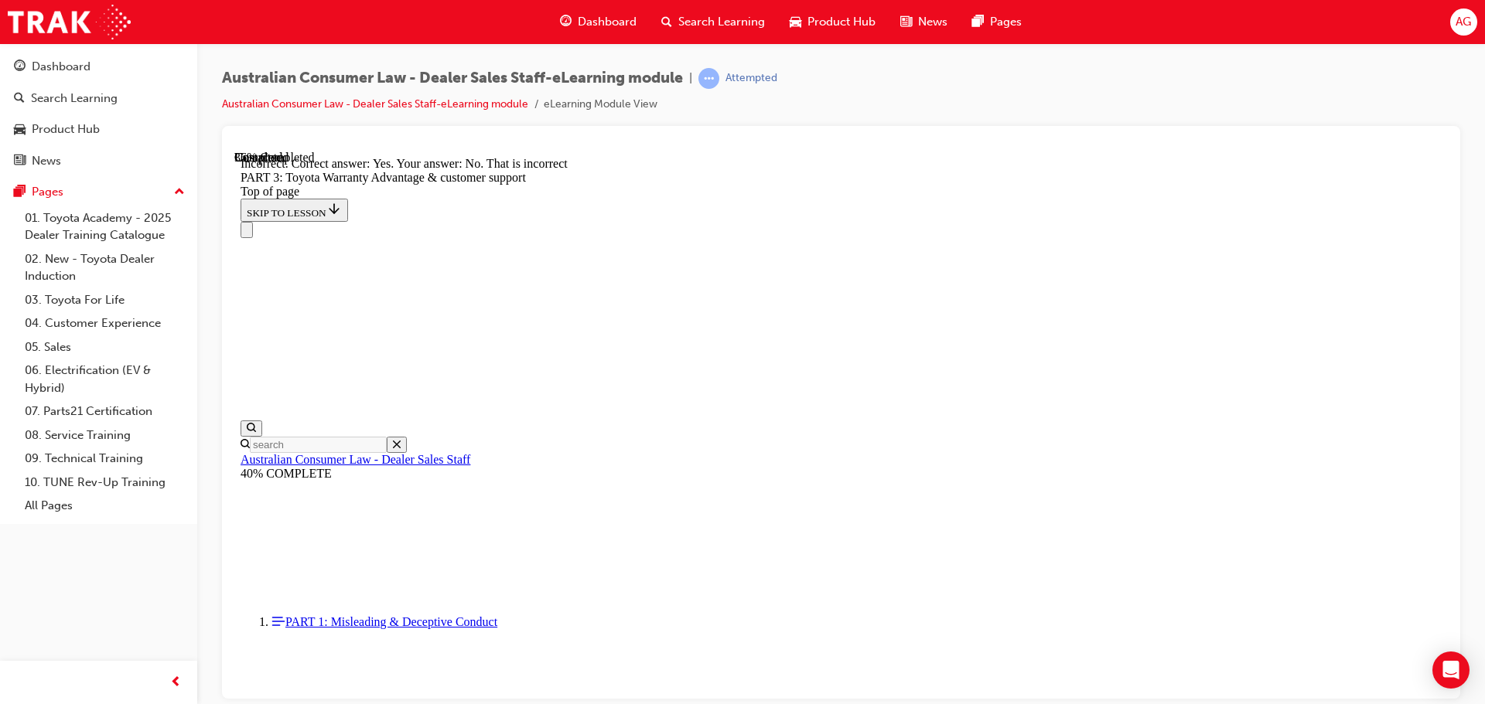
drag, startPoint x: 941, startPoint y: 428, endPoint x: 956, endPoint y: 432, distance: 15.4
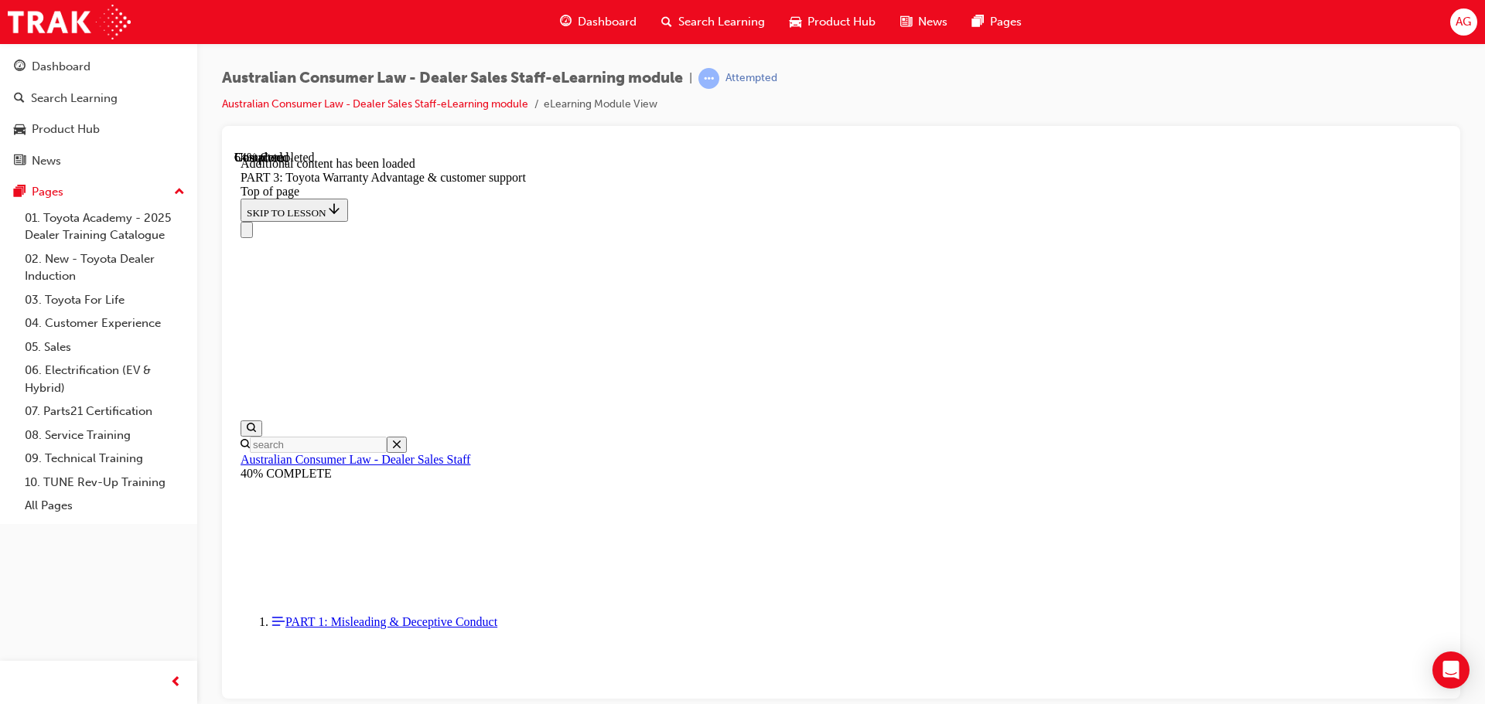
scroll to position [4038, 0]
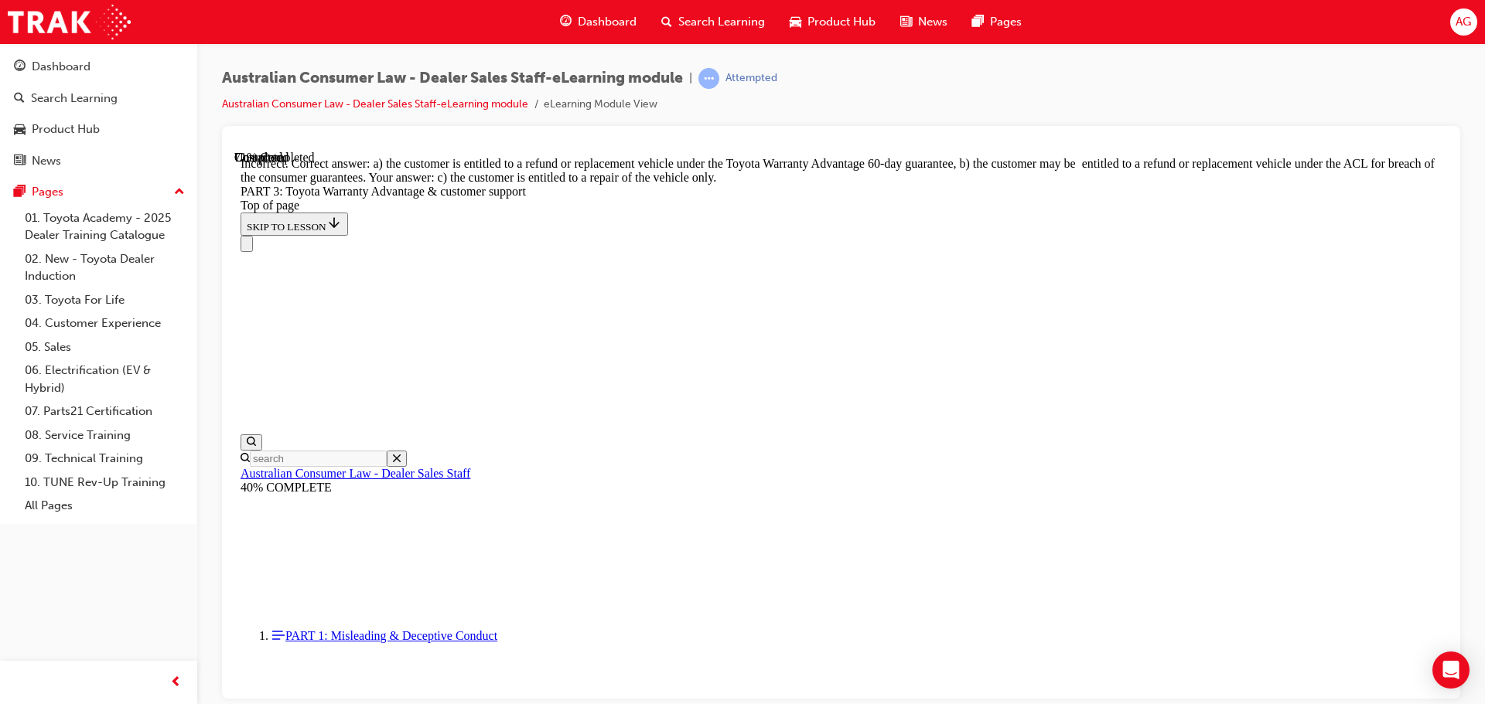
scroll to position [4305, 0]
drag, startPoint x: 722, startPoint y: 578, endPoint x: 752, endPoint y: 582, distance: 29.7
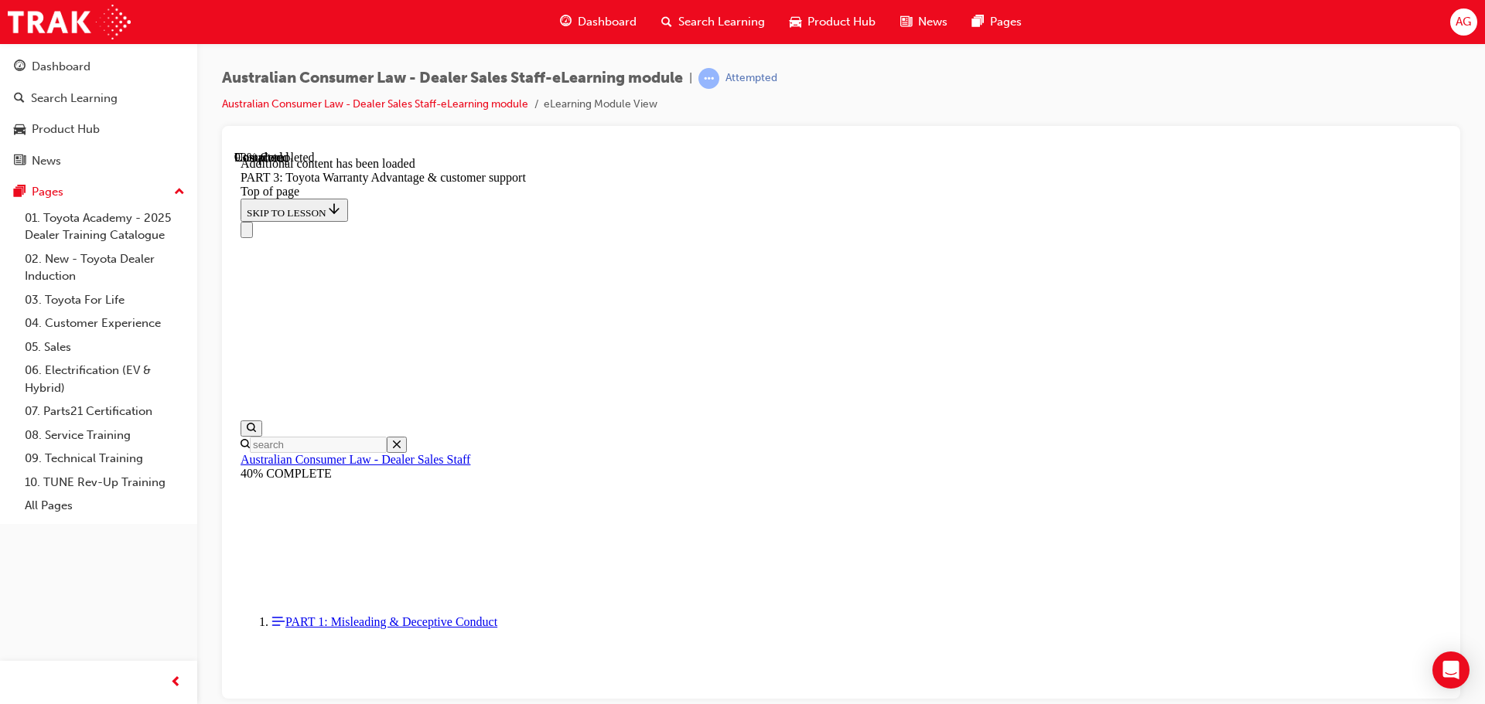
scroll to position [4649, 0]
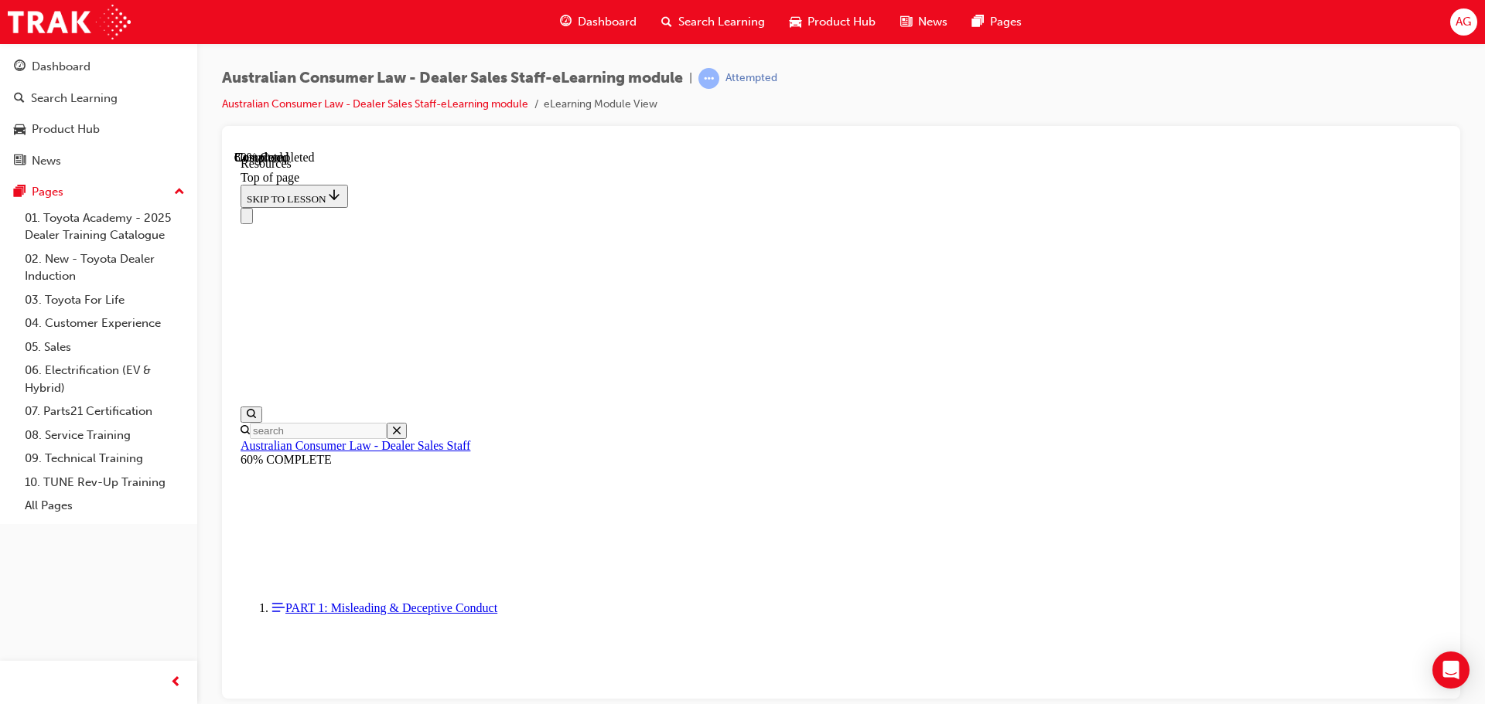
scroll to position [792, 0]
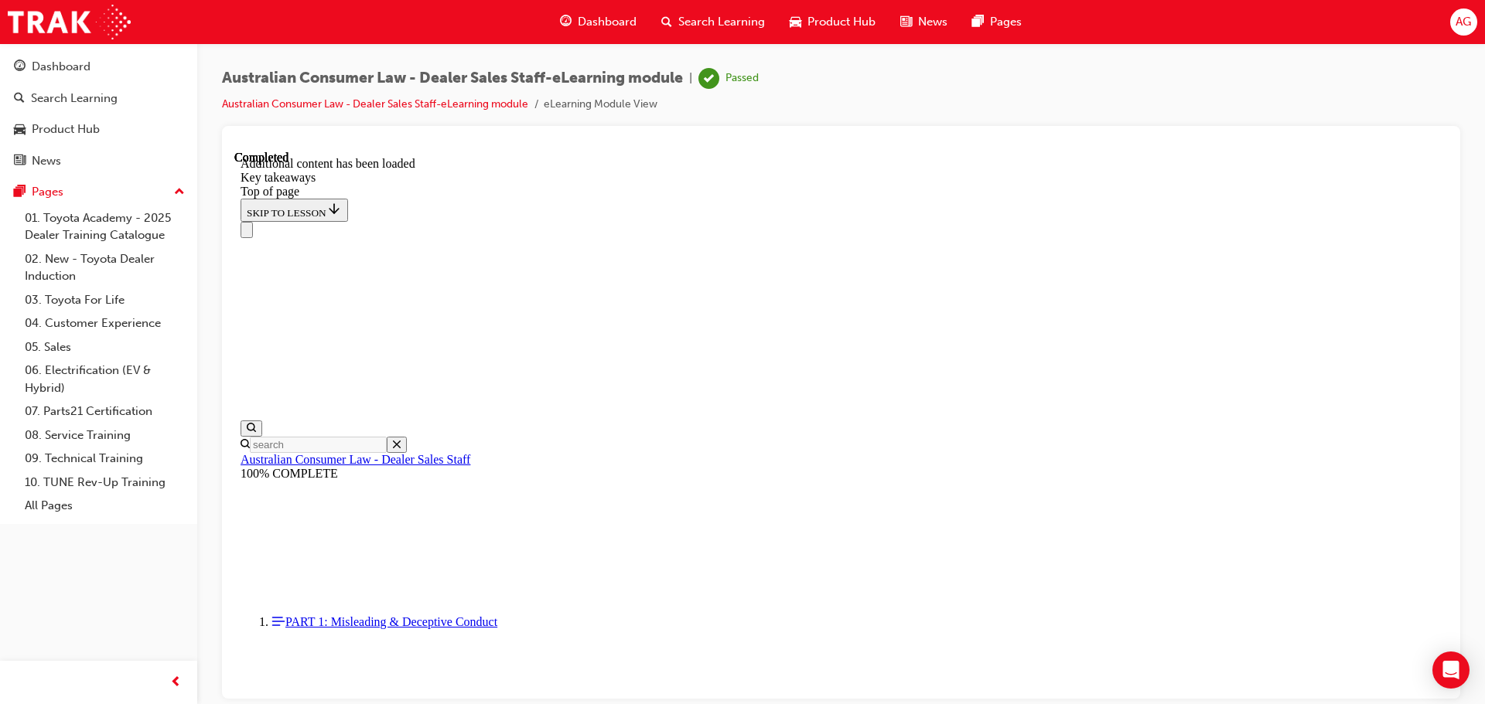
scroll to position [0, 0]
